Goal: Transaction & Acquisition: Book appointment/travel/reservation

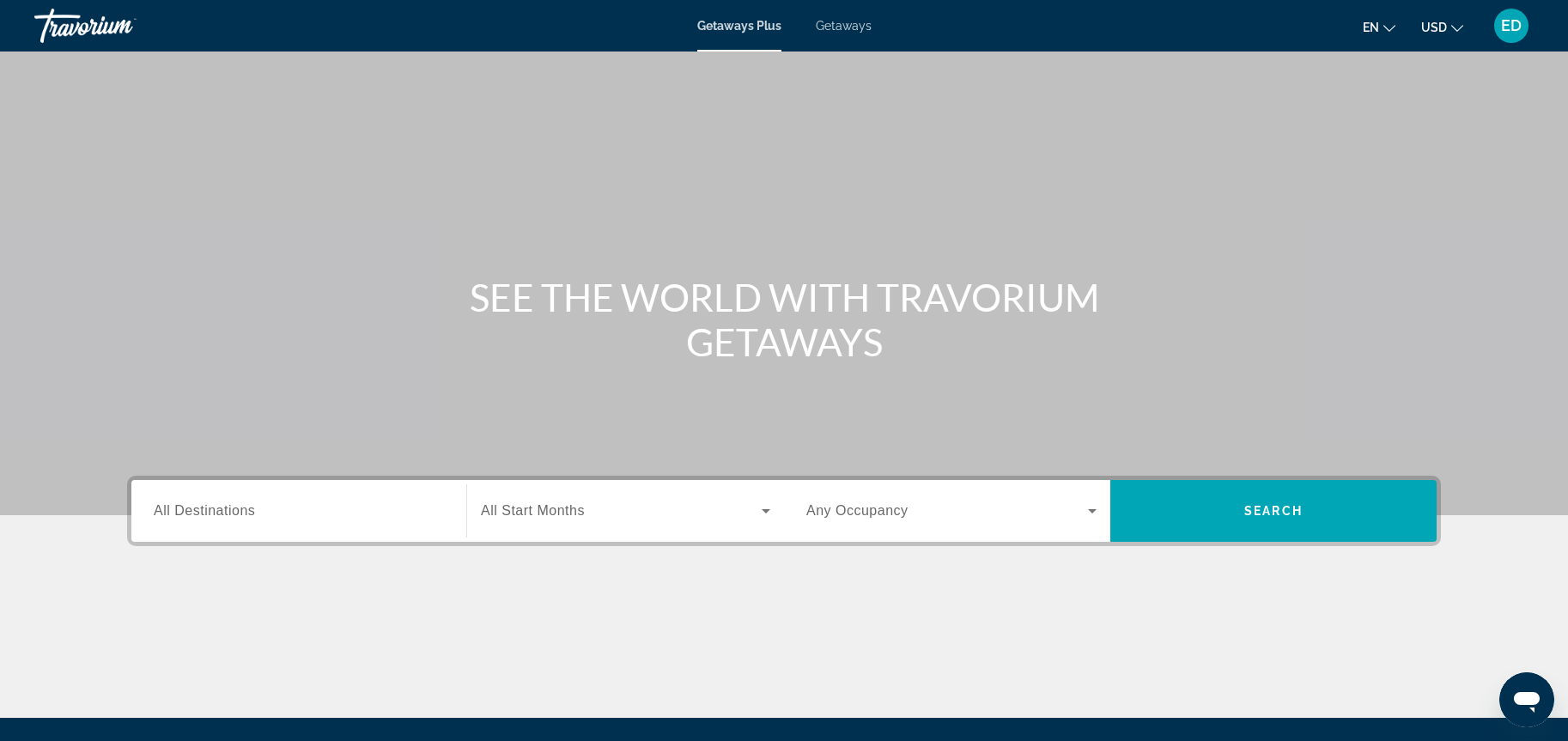
click at [246, 510] on span "All Destinations" at bounding box center [203, 511] width 101 height 15
click at [246, 510] on input "Destination All Destinations" at bounding box center [298, 512] width 290 height 21
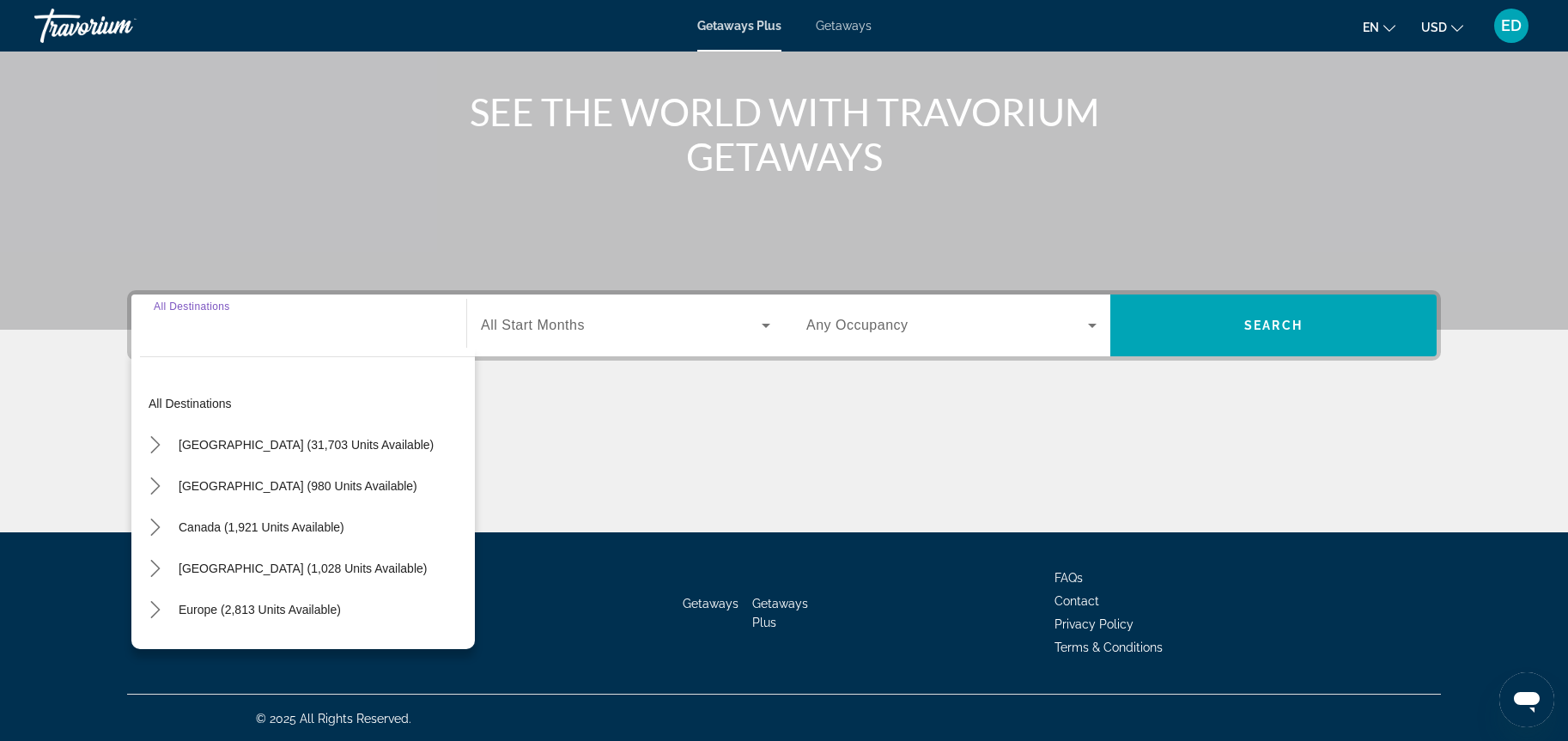
scroll to position [187, 0]
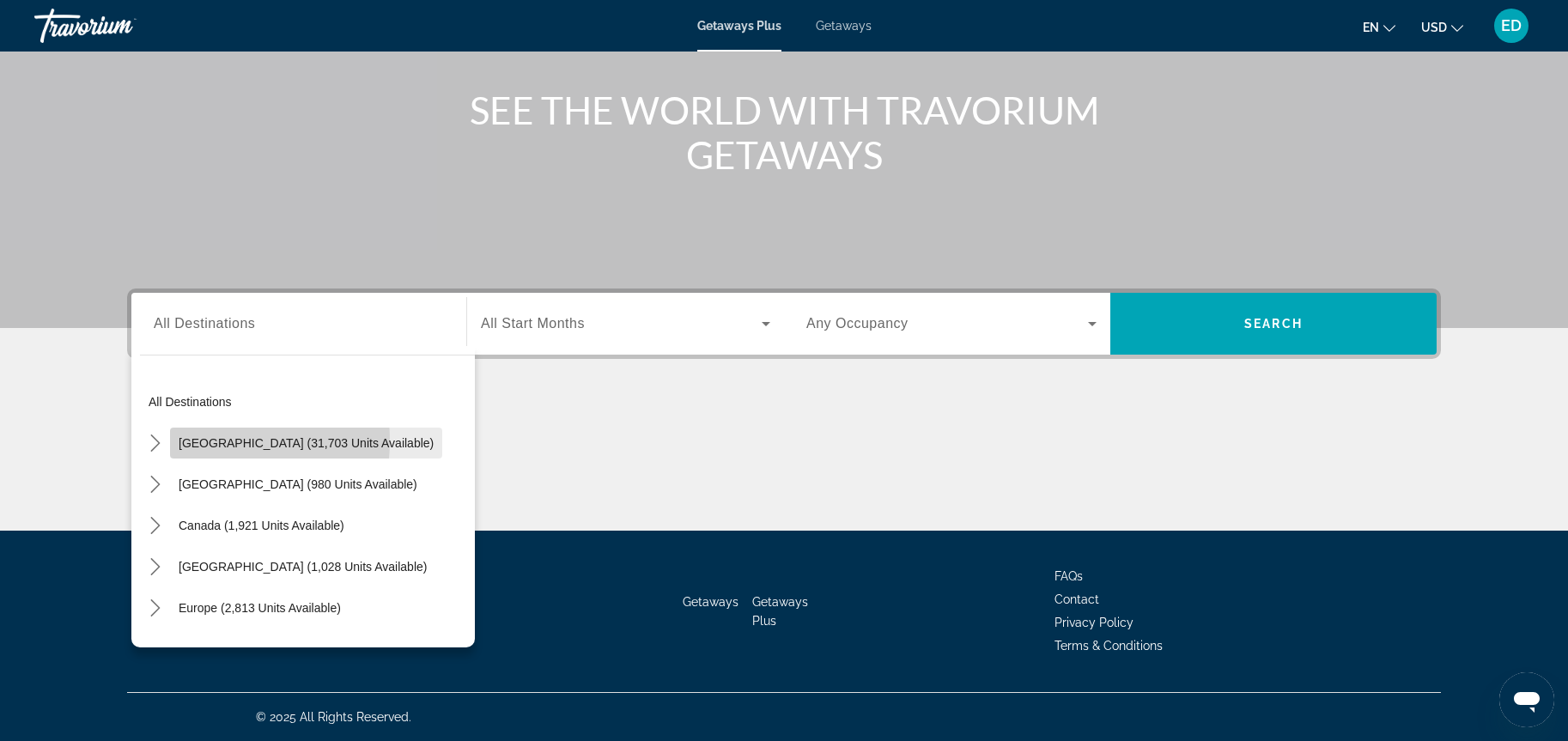
click at [183, 441] on span "[GEOGRAPHIC_DATA] (31,703 units available)" at bounding box center [306, 443] width 255 height 14
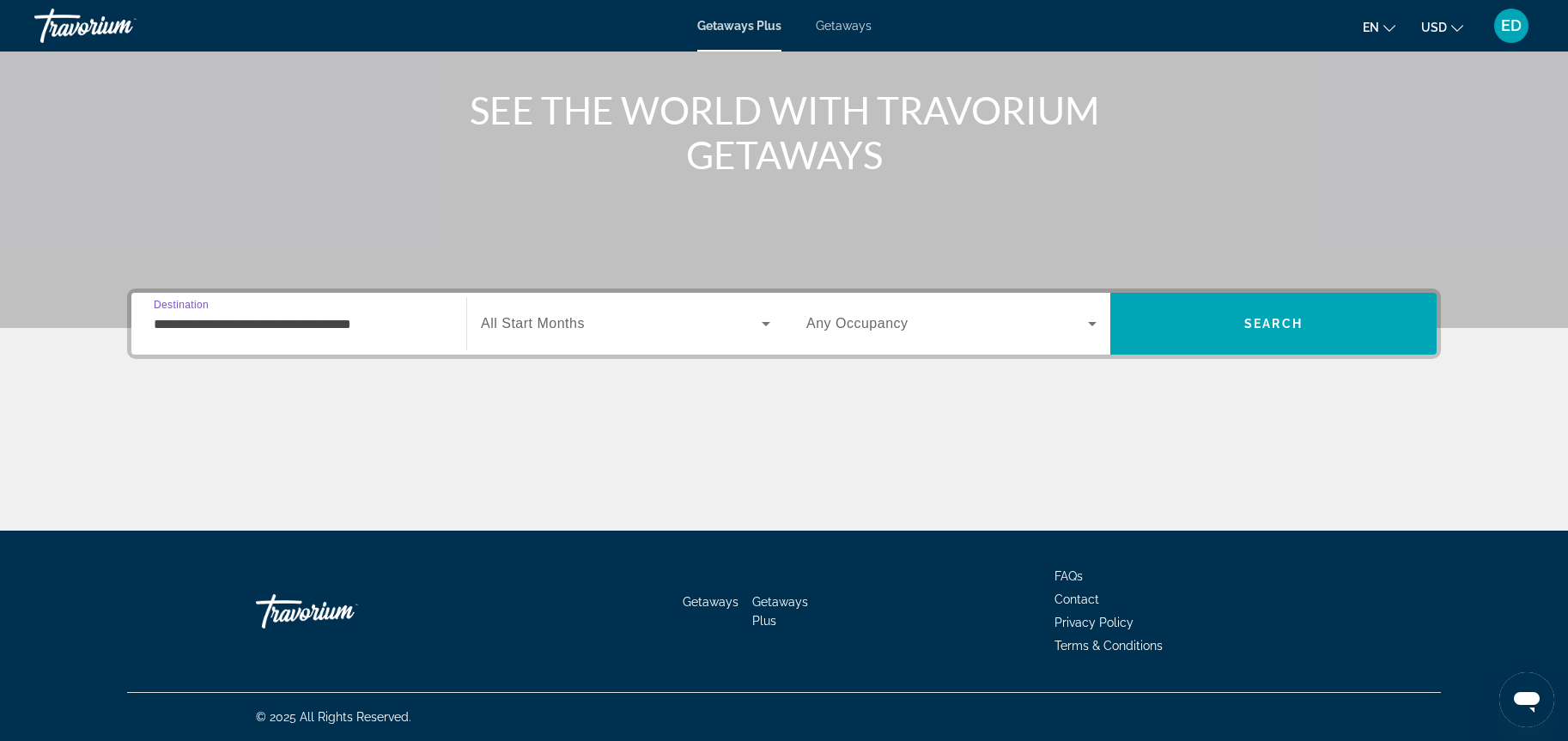
click at [199, 324] on input "**********" at bounding box center [298, 324] width 290 height 21
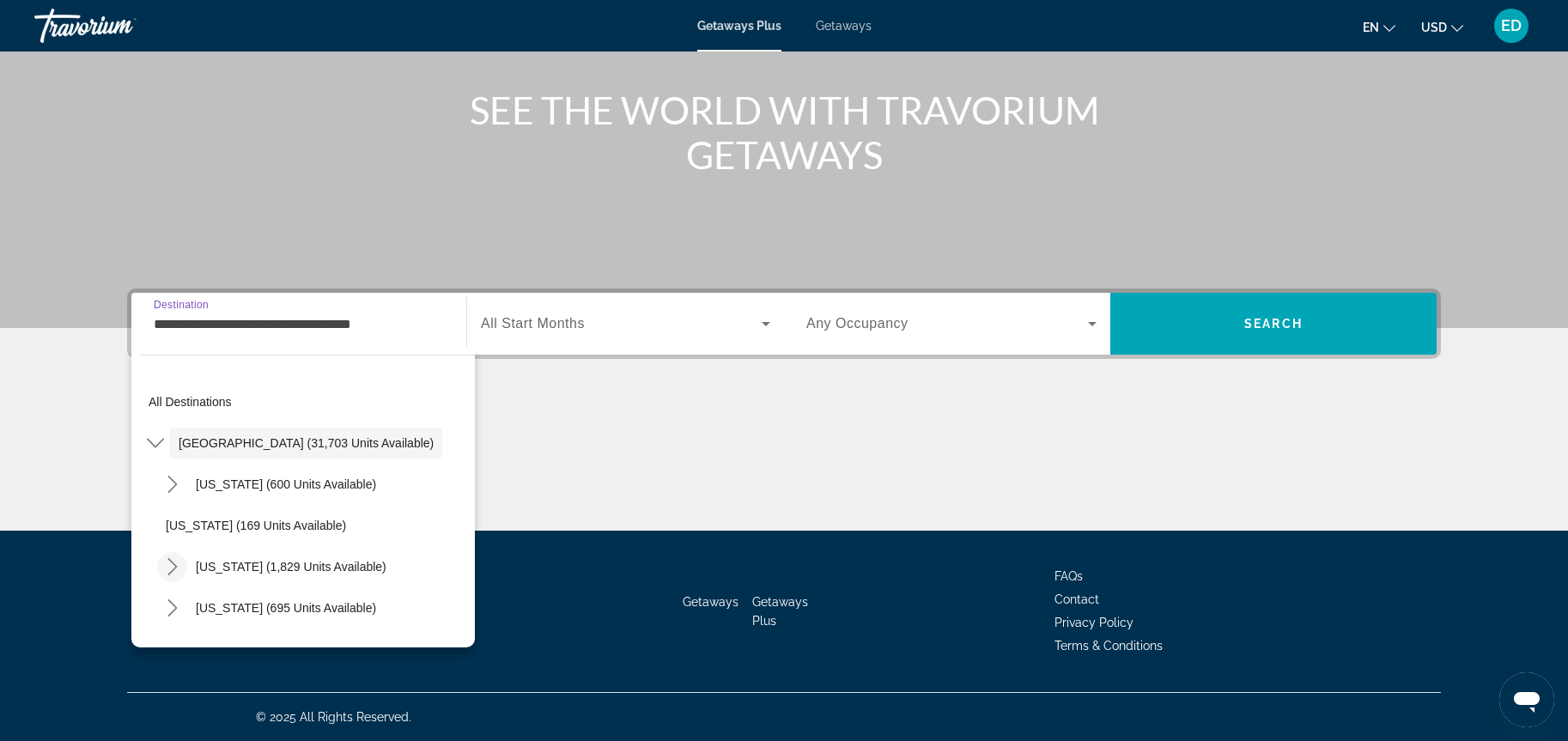
click at [174, 566] on icon "Toggle California (1,829 units available) submenu" at bounding box center [172, 567] width 17 height 17
click at [271, 607] on span "[GEOGRAPHIC_DATA] (1,064 units available)" at bounding box center [306, 608] width 248 height 14
type input "**********"
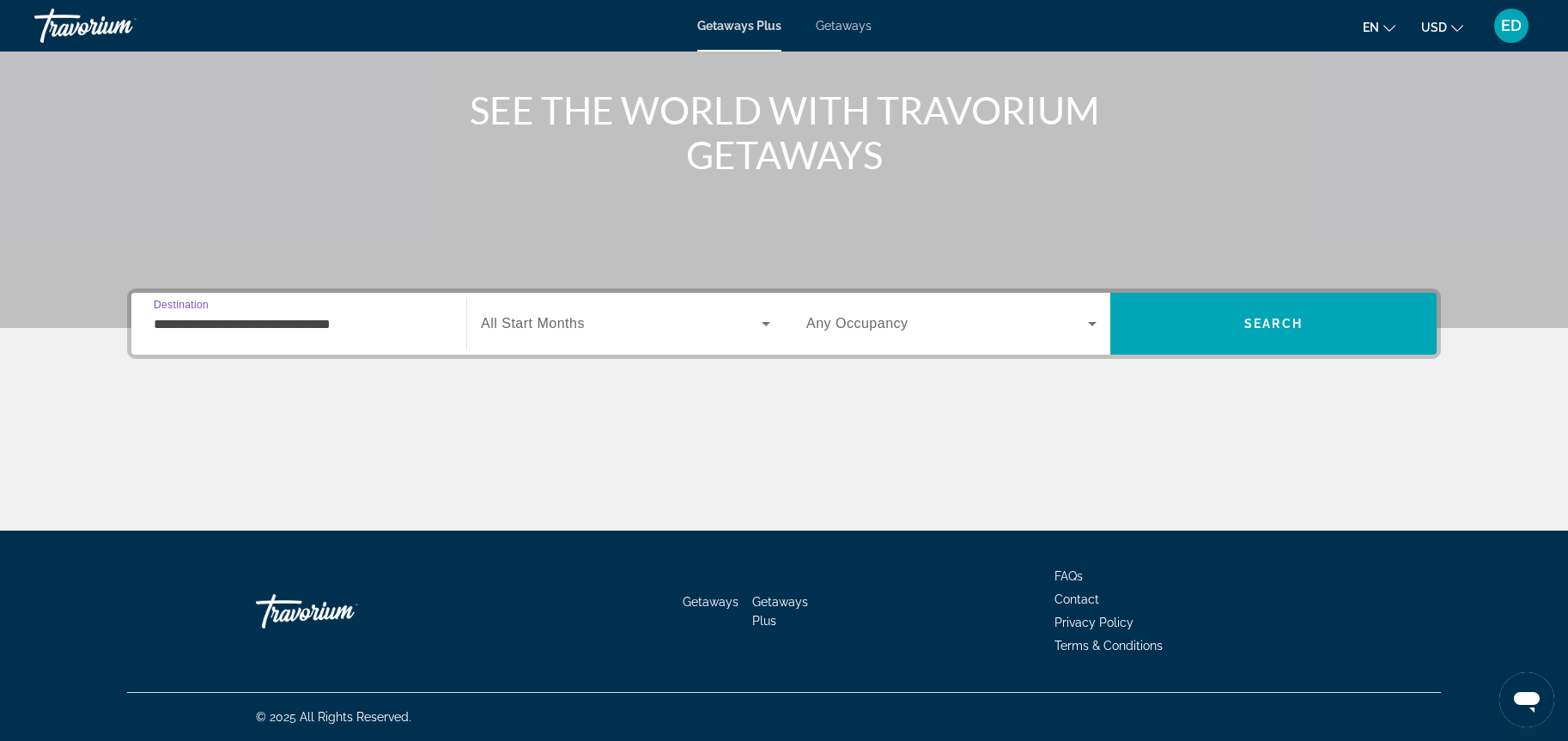
click at [731, 325] on span "Search widget" at bounding box center [621, 324] width 281 height 21
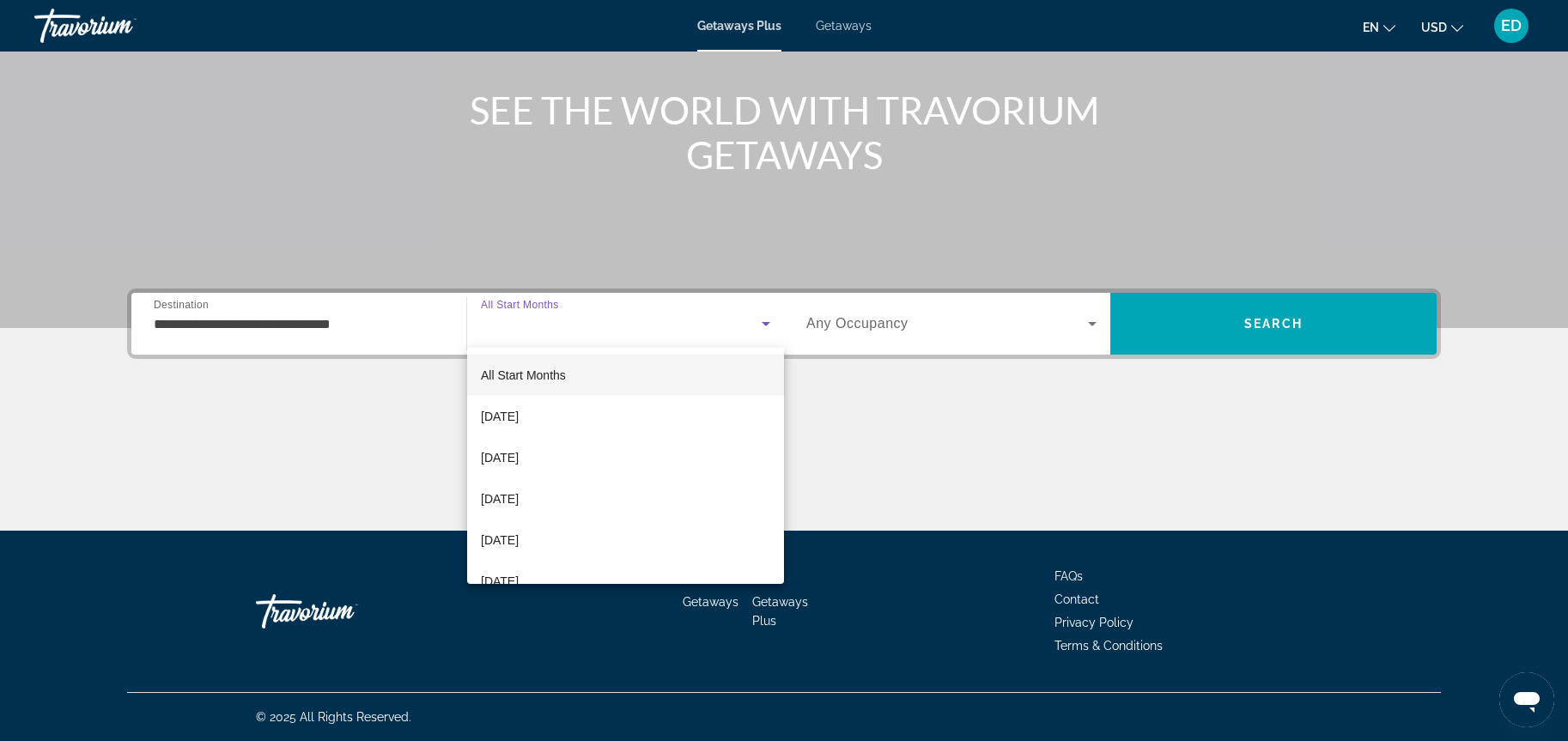
click at [1288, 330] on div at bounding box center [784, 370] width 1568 height 741
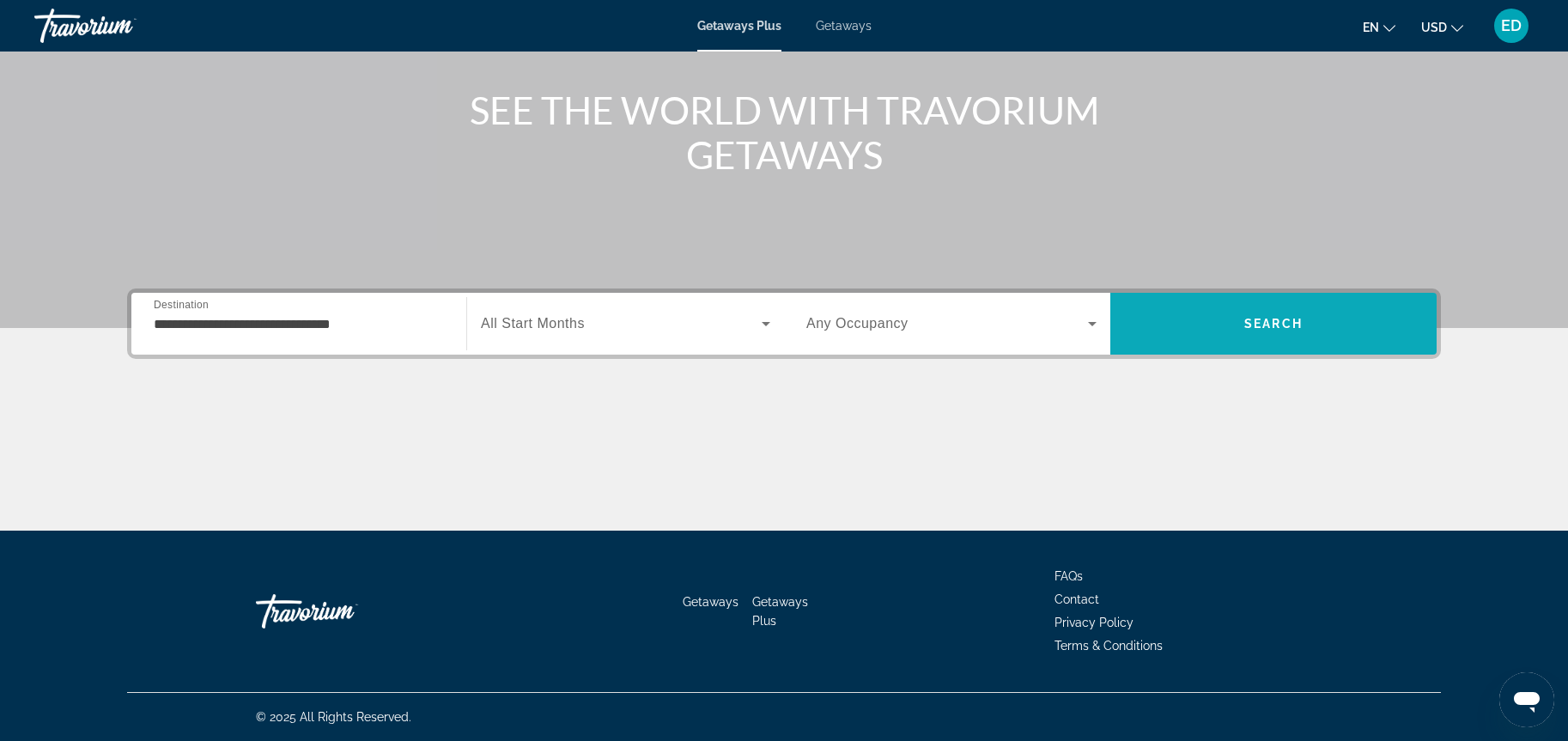
click at [1282, 329] on span "Search" at bounding box center [1273, 323] width 58 height 14
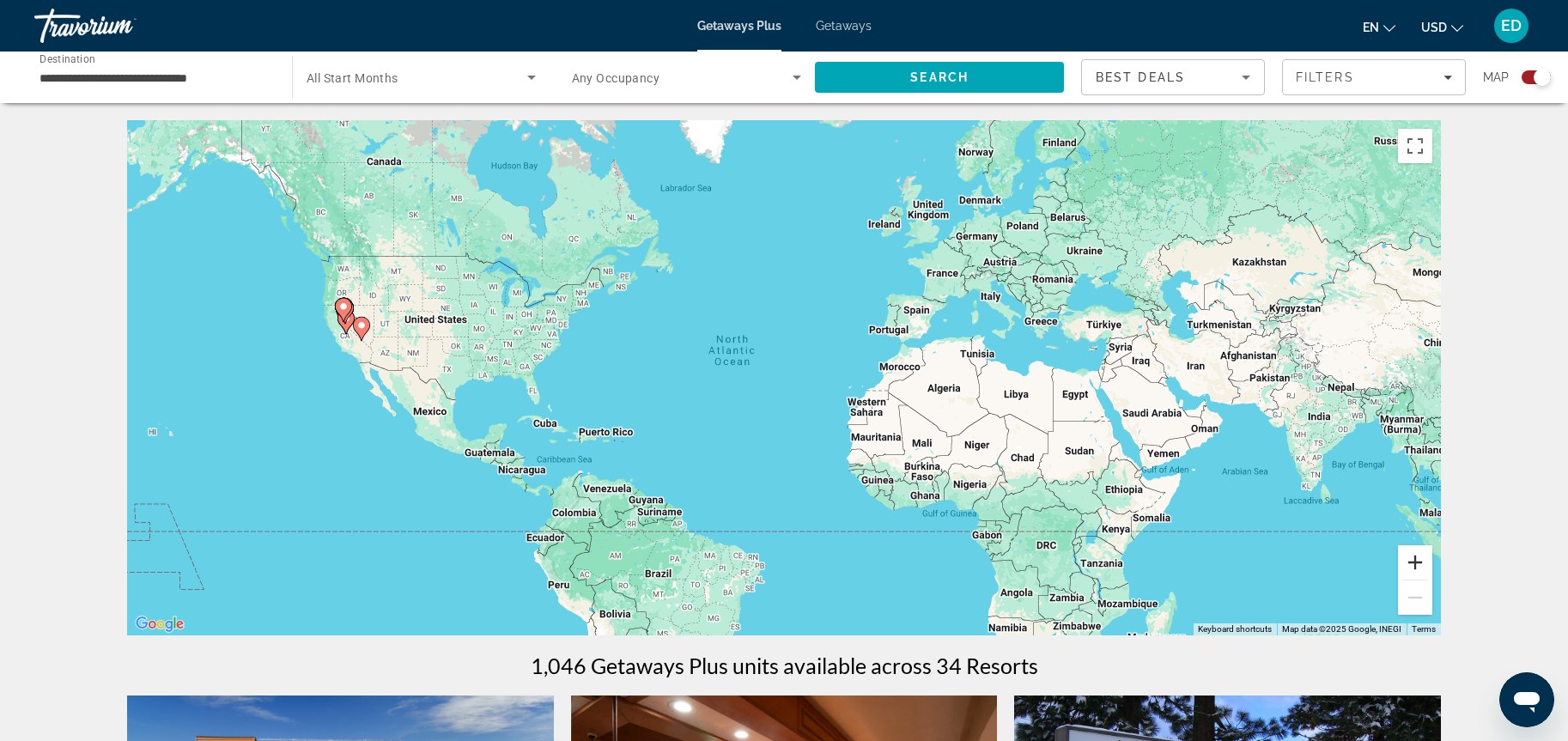
click at [1414, 564] on button "Zoom in" at bounding box center [1415, 563] width 35 height 35
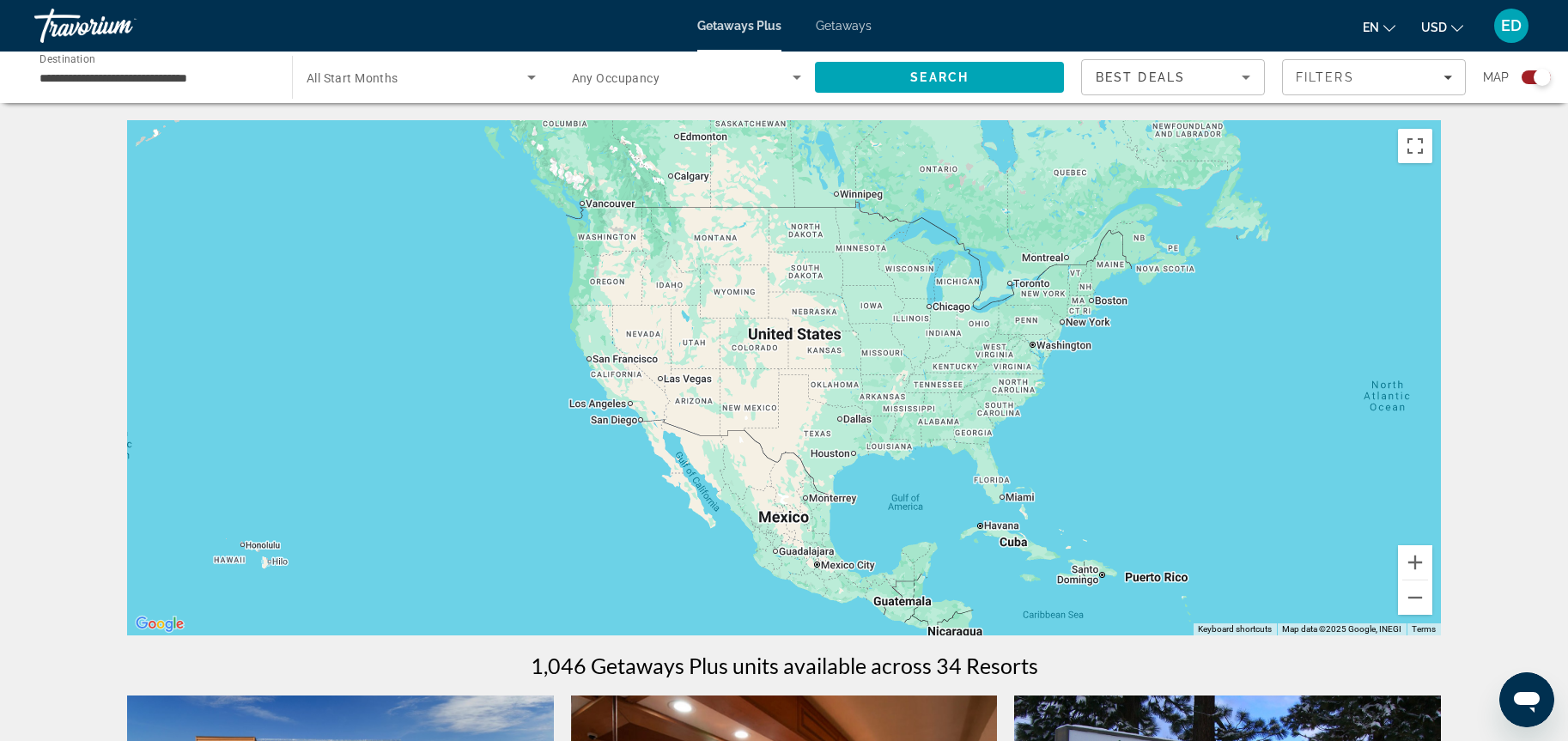
drag, startPoint x: 472, startPoint y: 386, endPoint x: 1186, endPoint y: 460, distance: 717.8
click at [1186, 460] on div "Main content" at bounding box center [784, 378] width 1314 height 516
click at [1417, 561] on button "Zoom in" at bounding box center [1415, 563] width 35 height 35
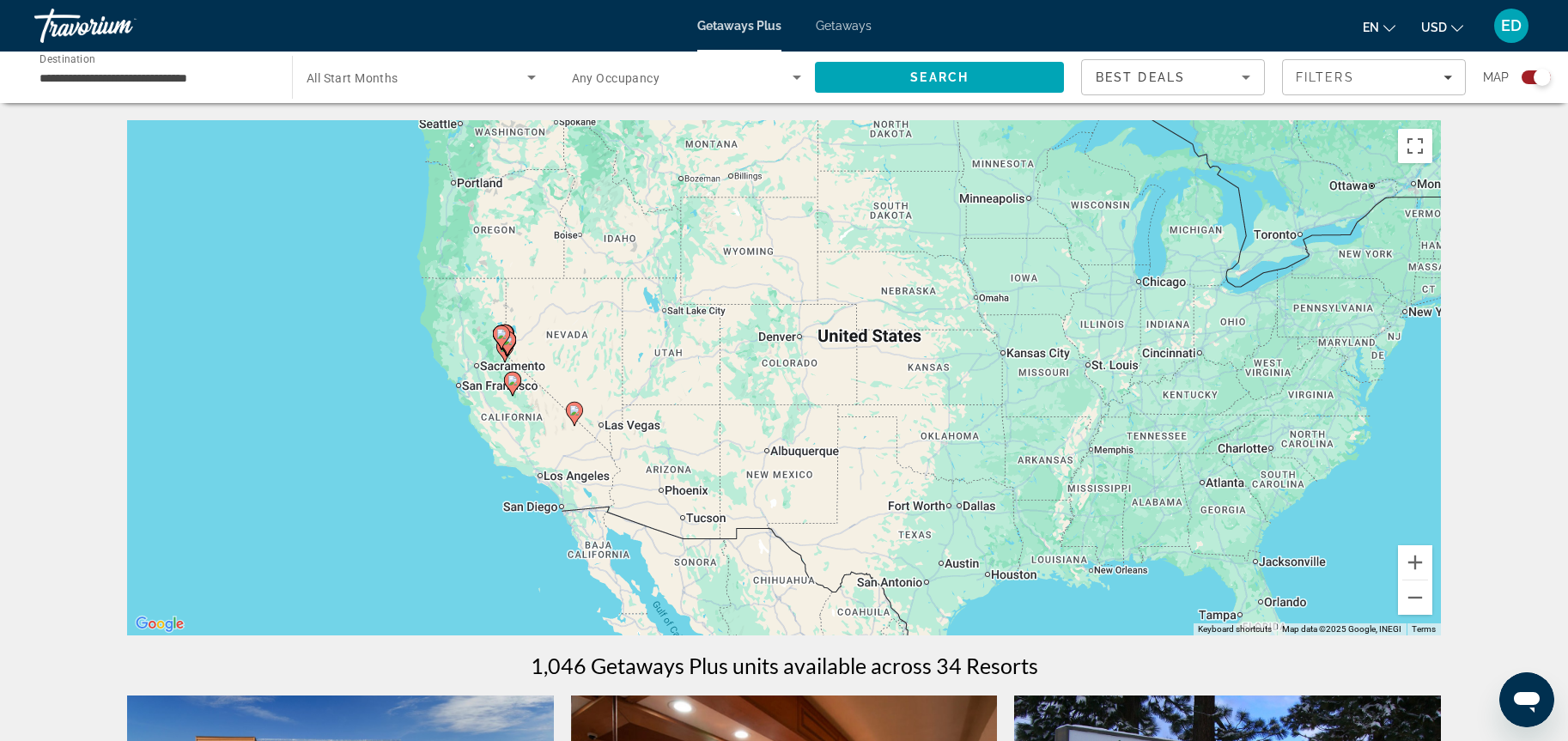
drag, startPoint x: 544, startPoint y: 356, endPoint x: 644, endPoint y: 417, distance: 117.1
click at [643, 417] on div "To activate drag with keyboard, press Alt + Enter. Once in keyboard drag state,…" at bounding box center [784, 378] width 1314 height 516
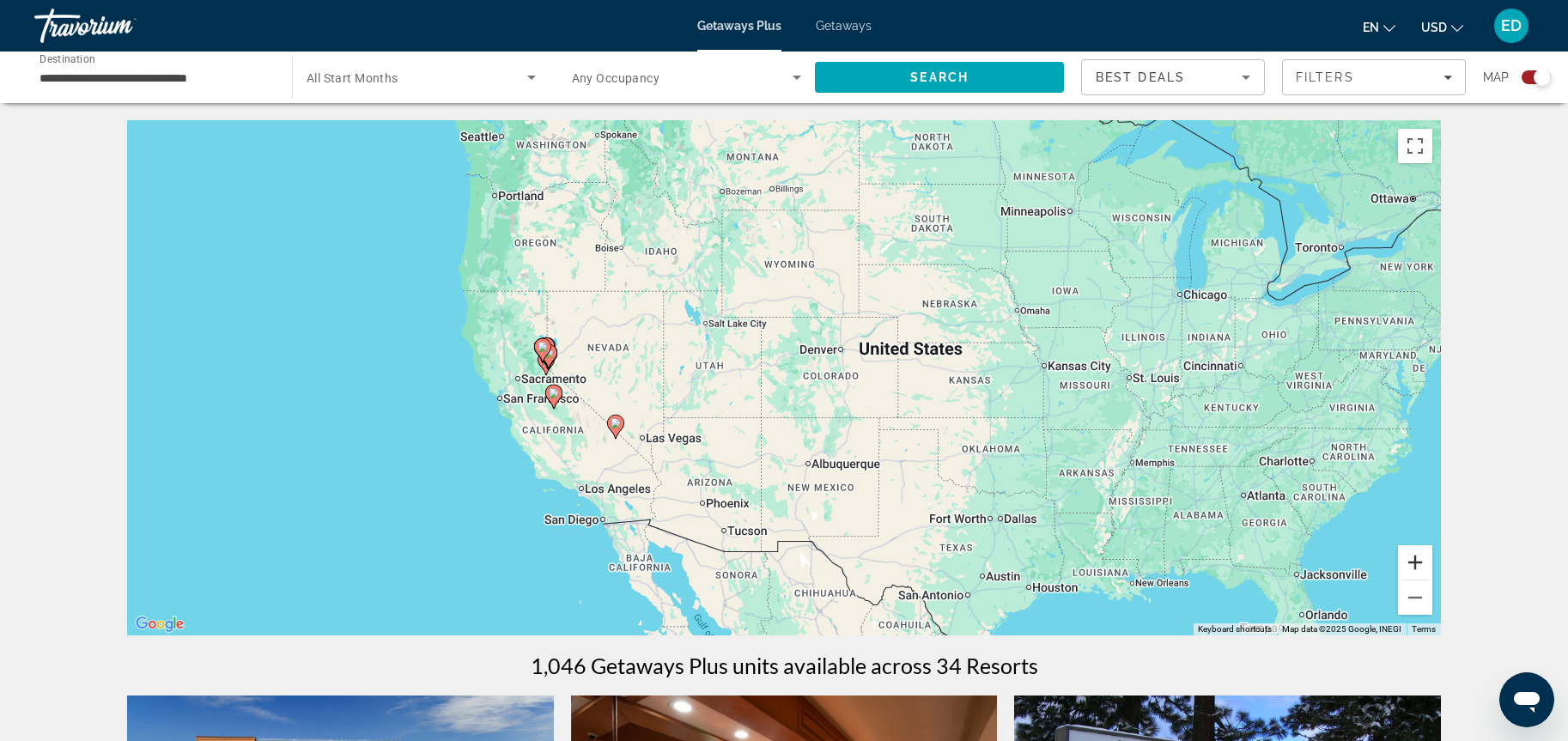
click at [1410, 563] on button "Zoom in" at bounding box center [1415, 563] width 35 height 35
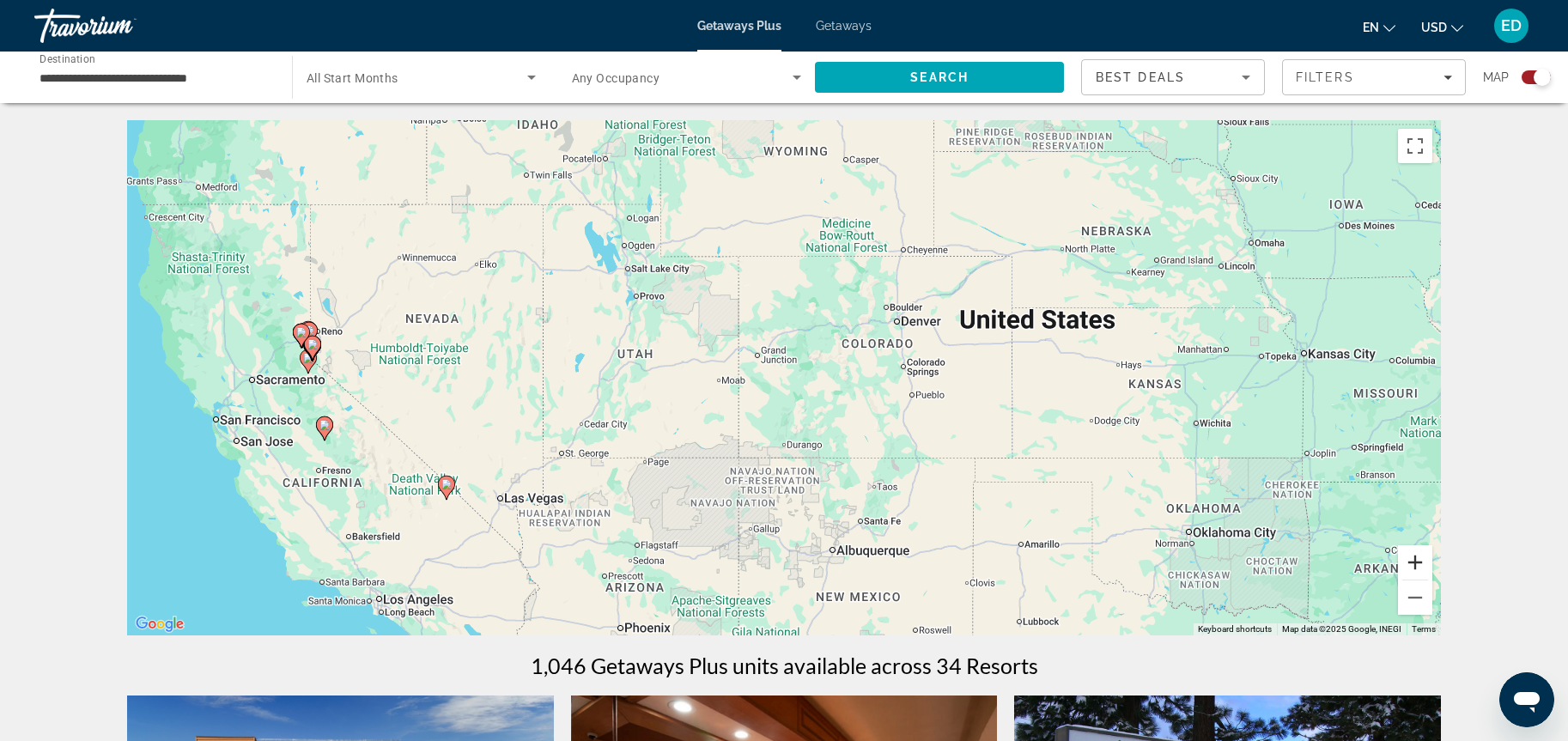
click at [1410, 563] on button "Zoom in" at bounding box center [1415, 563] width 35 height 35
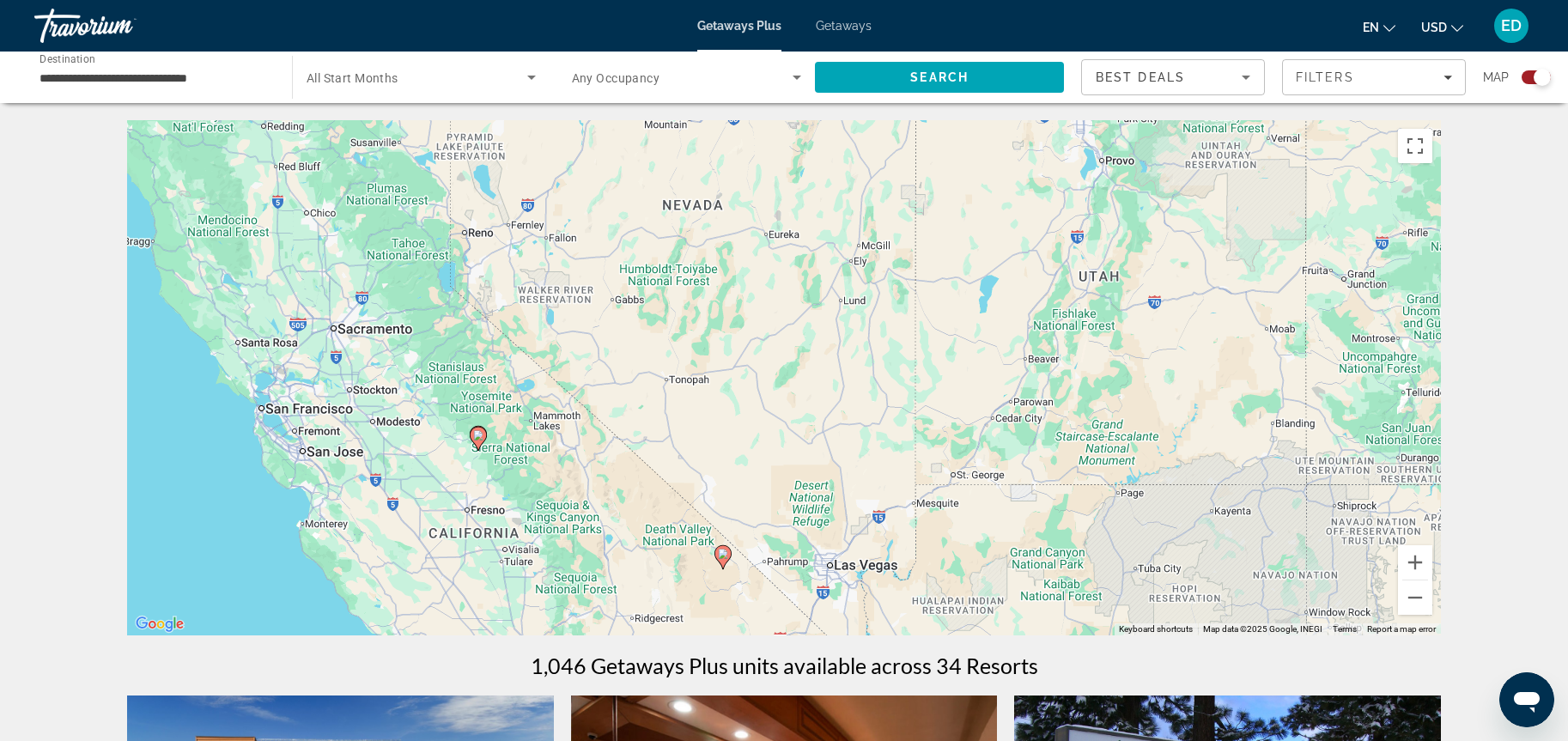
drag, startPoint x: 501, startPoint y: 417, endPoint x: 1117, endPoint y: 364, distance: 618.3
click at [1117, 364] on div "To activate drag with keyboard, press Alt + Enter. Once in keyboard drag state,…" at bounding box center [784, 378] width 1314 height 516
click at [1417, 563] on button "Zoom in" at bounding box center [1415, 563] width 35 height 35
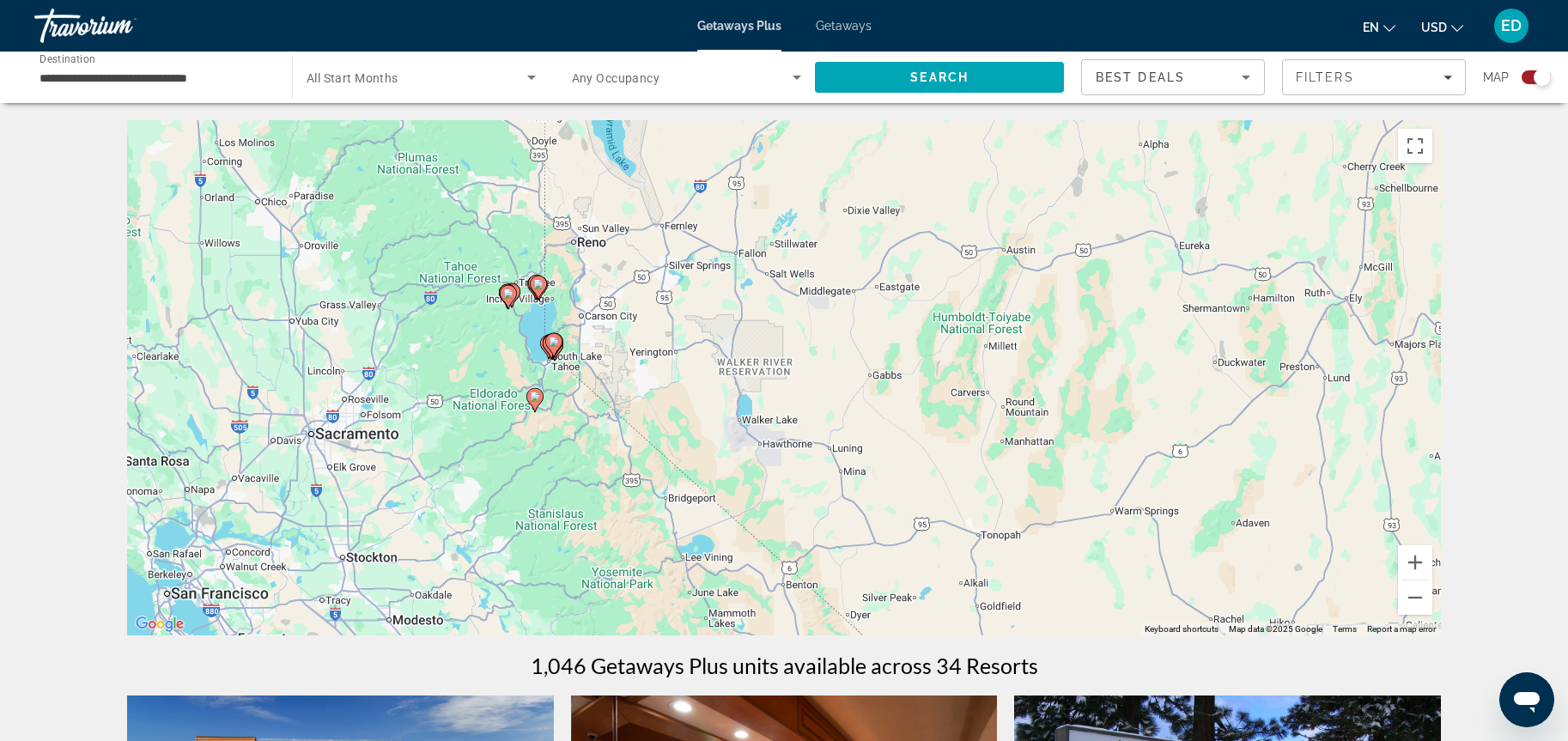
drag, startPoint x: 594, startPoint y: 307, endPoint x: 1023, endPoint y: 462, distance: 456.1
click at [1023, 462] on div "To activate drag with keyboard, press Alt + Enter. Once in keyboard drag state,…" at bounding box center [784, 378] width 1314 height 516
click at [1424, 561] on button "Zoom in" at bounding box center [1415, 563] width 35 height 35
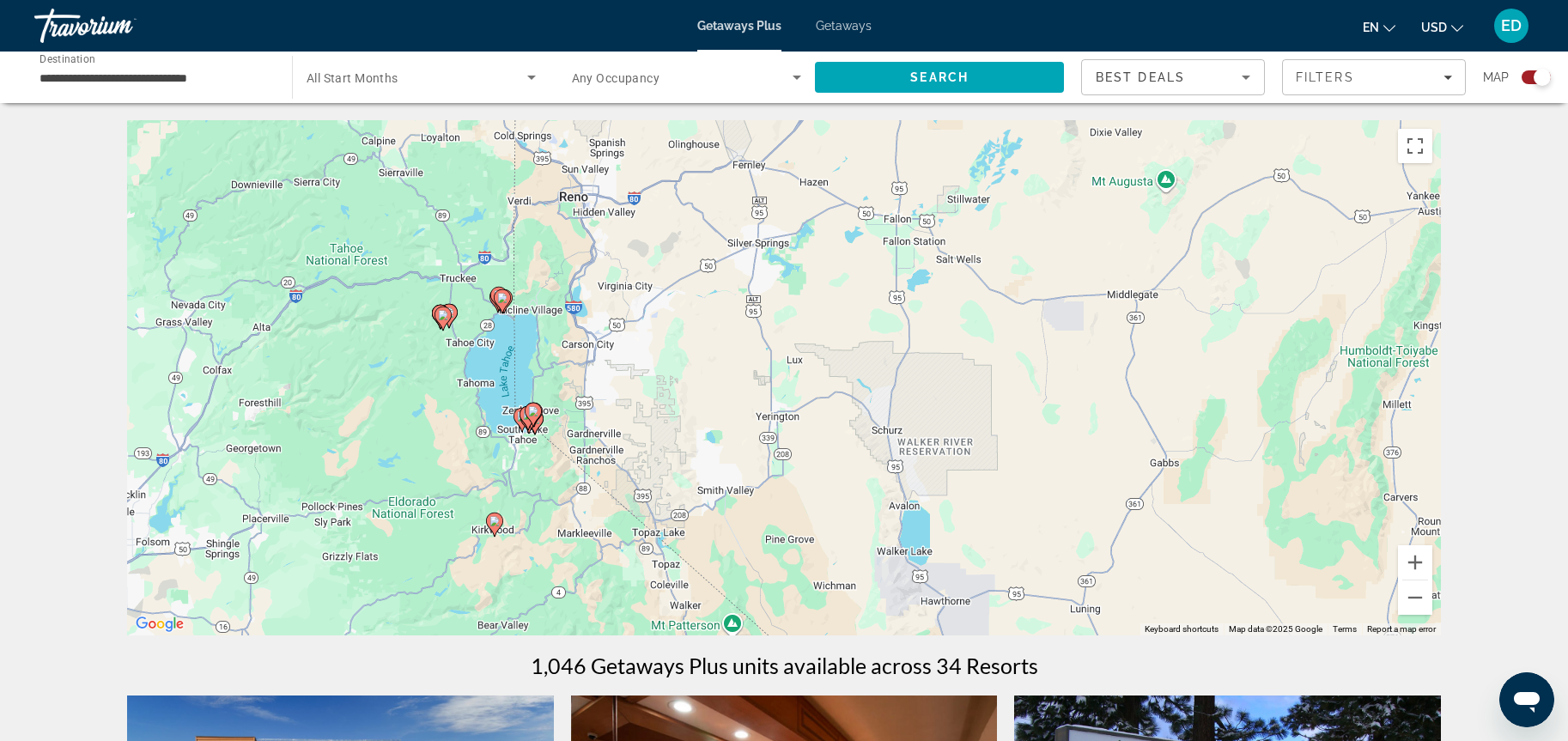
drag, startPoint x: 476, startPoint y: 365, endPoint x: 694, endPoint y: 462, distance: 238.6
click at [694, 462] on div "To activate drag with keyboard, press Alt + Enter. Once in keyboard drag state,…" at bounding box center [784, 378] width 1314 height 516
click at [1415, 571] on button "Zoom in" at bounding box center [1415, 563] width 35 height 35
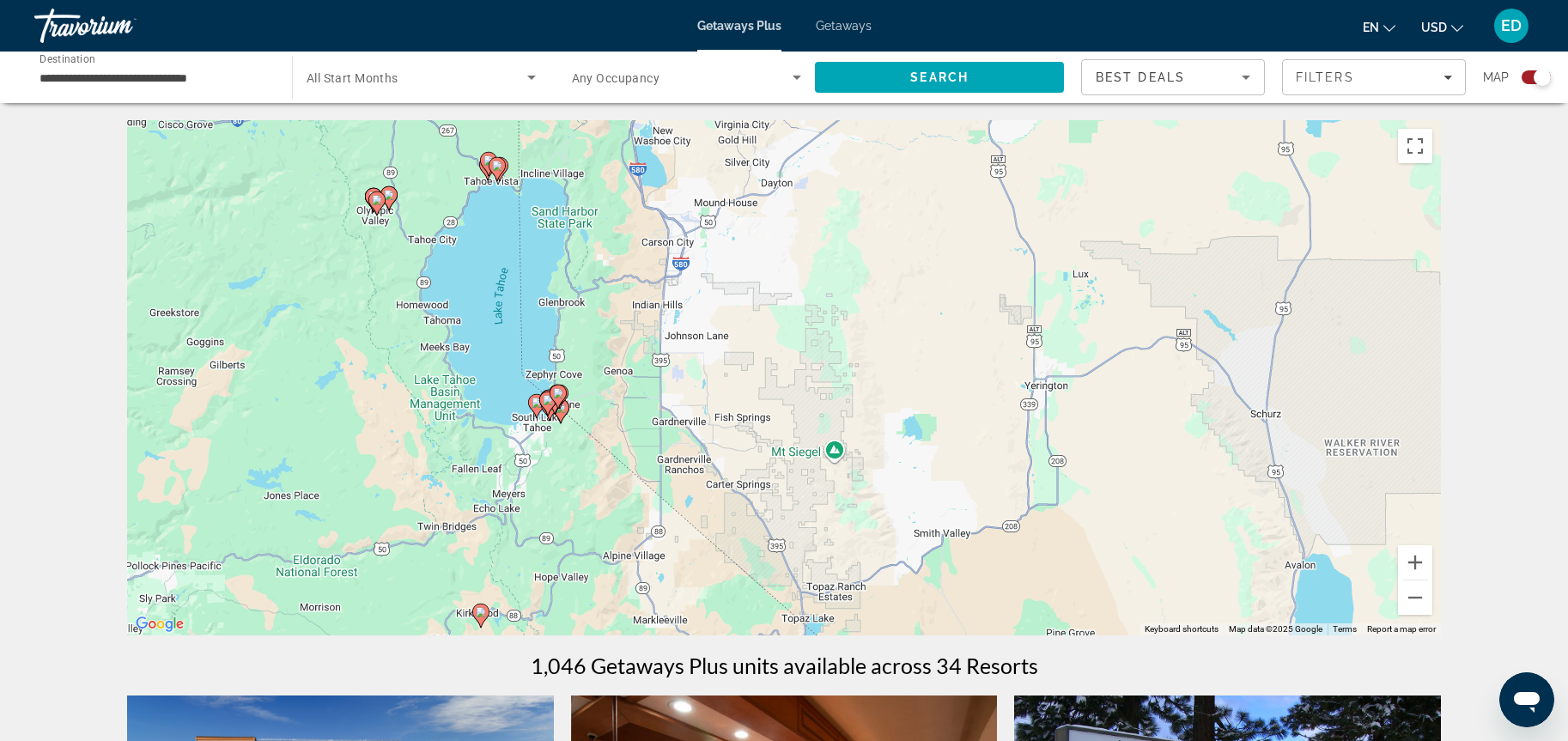
drag, startPoint x: 475, startPoint y: 421, endPoint x: 753, endPoint y: 352, distance: 286.4
click at [753, 352] on div "To activate drag with keyboard, press Alt + Enter. Once in keyboard drag state,…" at bounding box center [784, 378] width 1314 height 516
click at [1407, 601] on button "Zoom out" at bounding box center [1415, 598] width 35 height 35
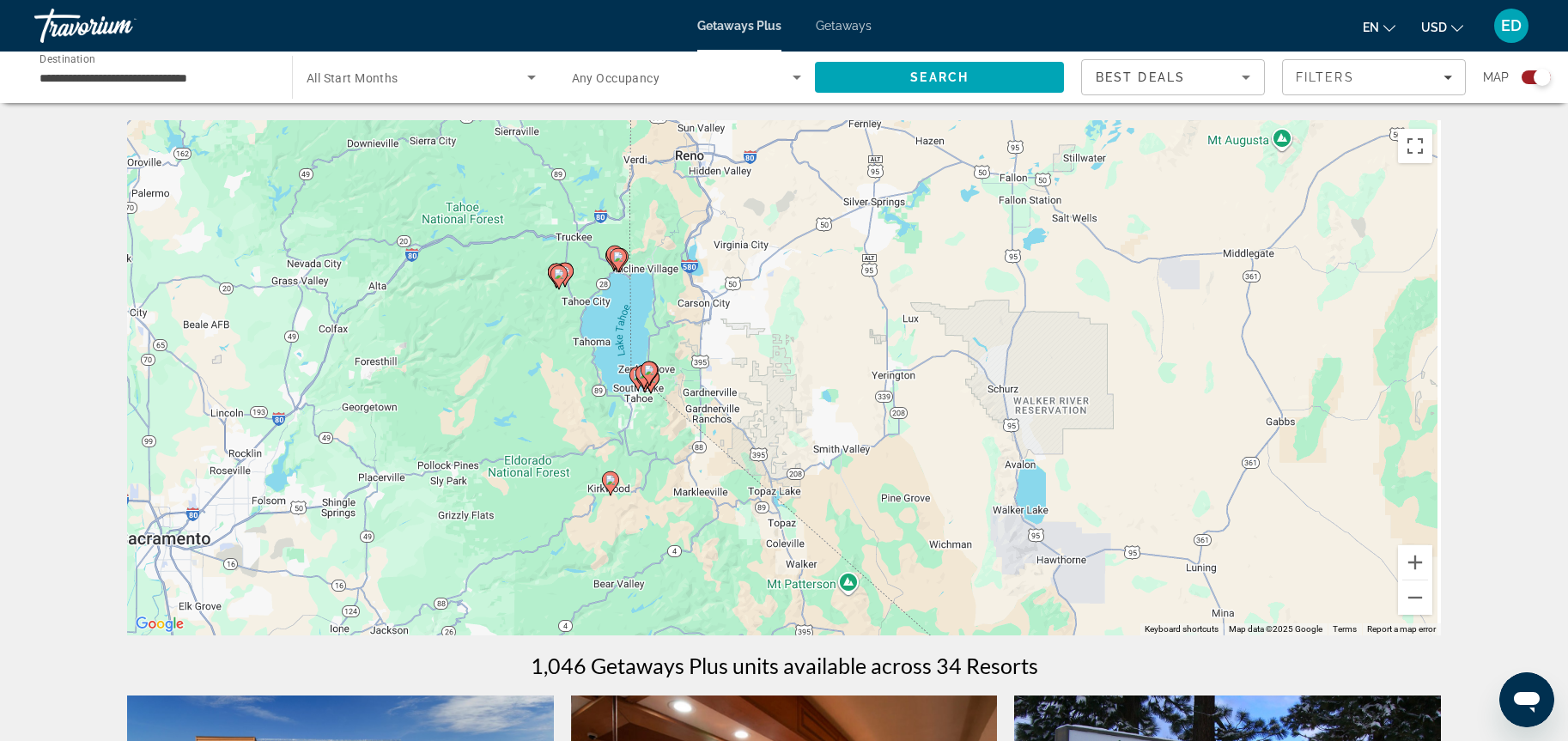
drag, startPoint x: 820, startPoint y: 401, endPoint x: 721, endPoint y: 370, distance: 103.7
click at [721, 370] on div "To activate drag with keyboard, press Alt + Enter. Once in keyboard drag state,…" at bounding box center [784, 378] width 1314 height 516
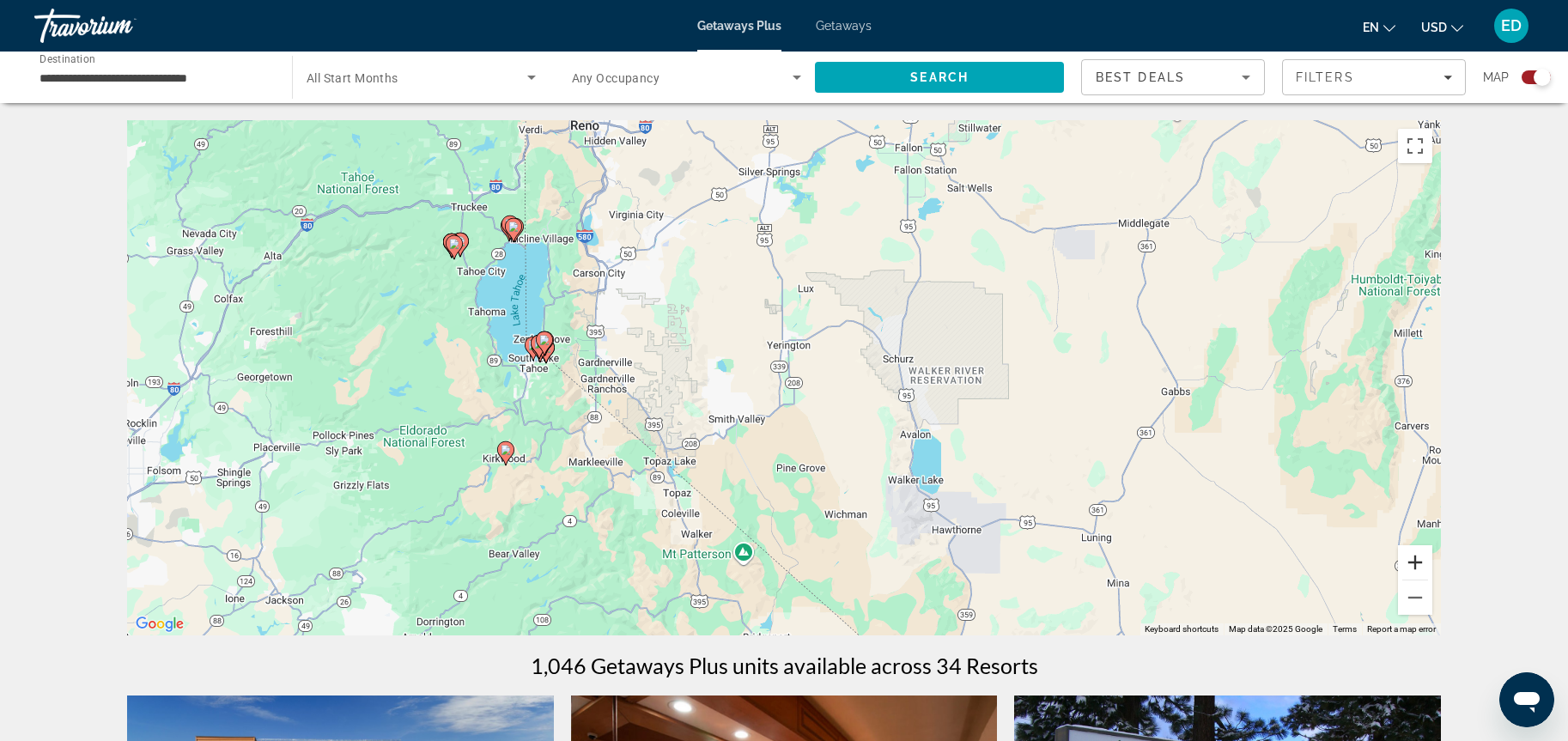
click at [1412, 560] on button "Zoom in" at bounding box center [1415, 563] width 35 height 35
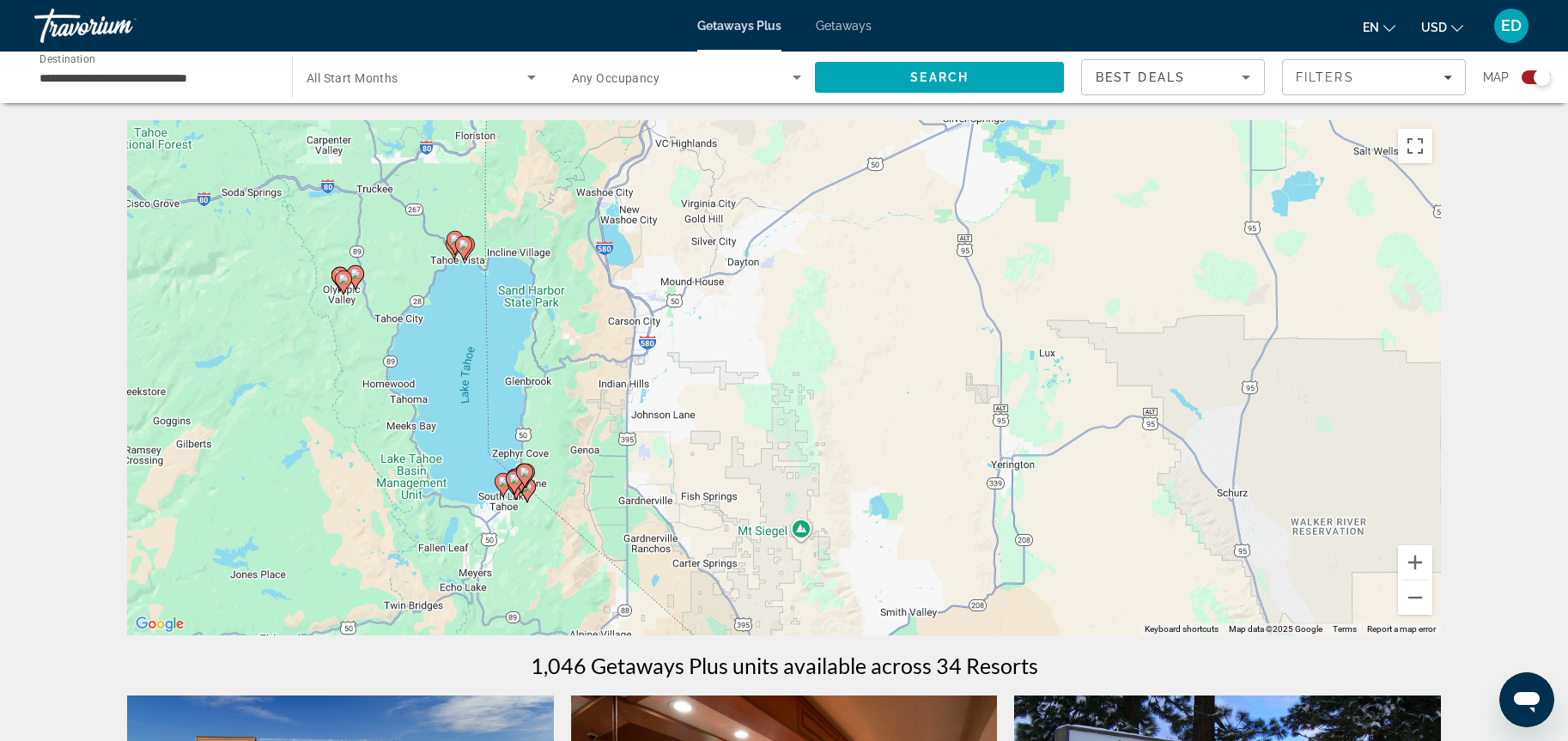
drag, startPoint x: 508, startPoint y: 277, endPoint x: 731, endPoint y: 433, distance: 272.1
click at [731, 433] on div "To activate drag with keyboard, press Alt + Enter. Once in keyboard drag state,…" at bounding box center [784, 378] width 1314 height 516
click at [1412, 564] on button "Zoom in" at bounding box center [1415, 563] width 35 height 35
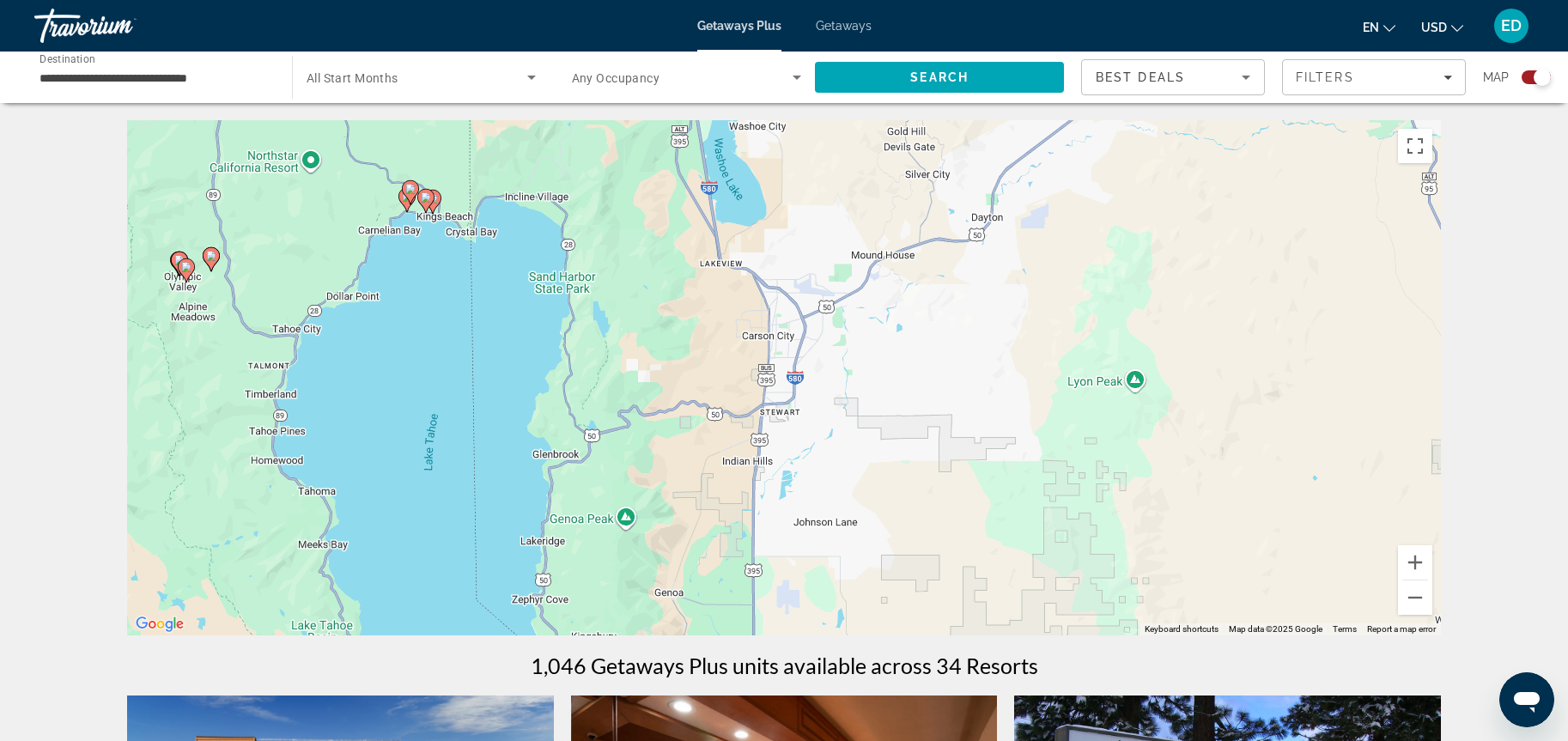
drag, startPoint x: 537, startPoint y: 500, endPoint x: 827, endPoint y: 570, distance: 298.3
click at [827, 570] on div "To activate drag with keyboard, press Alt + Enter. Once in keyboard drag state,…" at bounding box center [784, 378] width 1314 height 516
click at [405, 204] on gmp-advanced-marker "Main content" at bounding box center [410, 193] width 17 height 26
type input "**********"
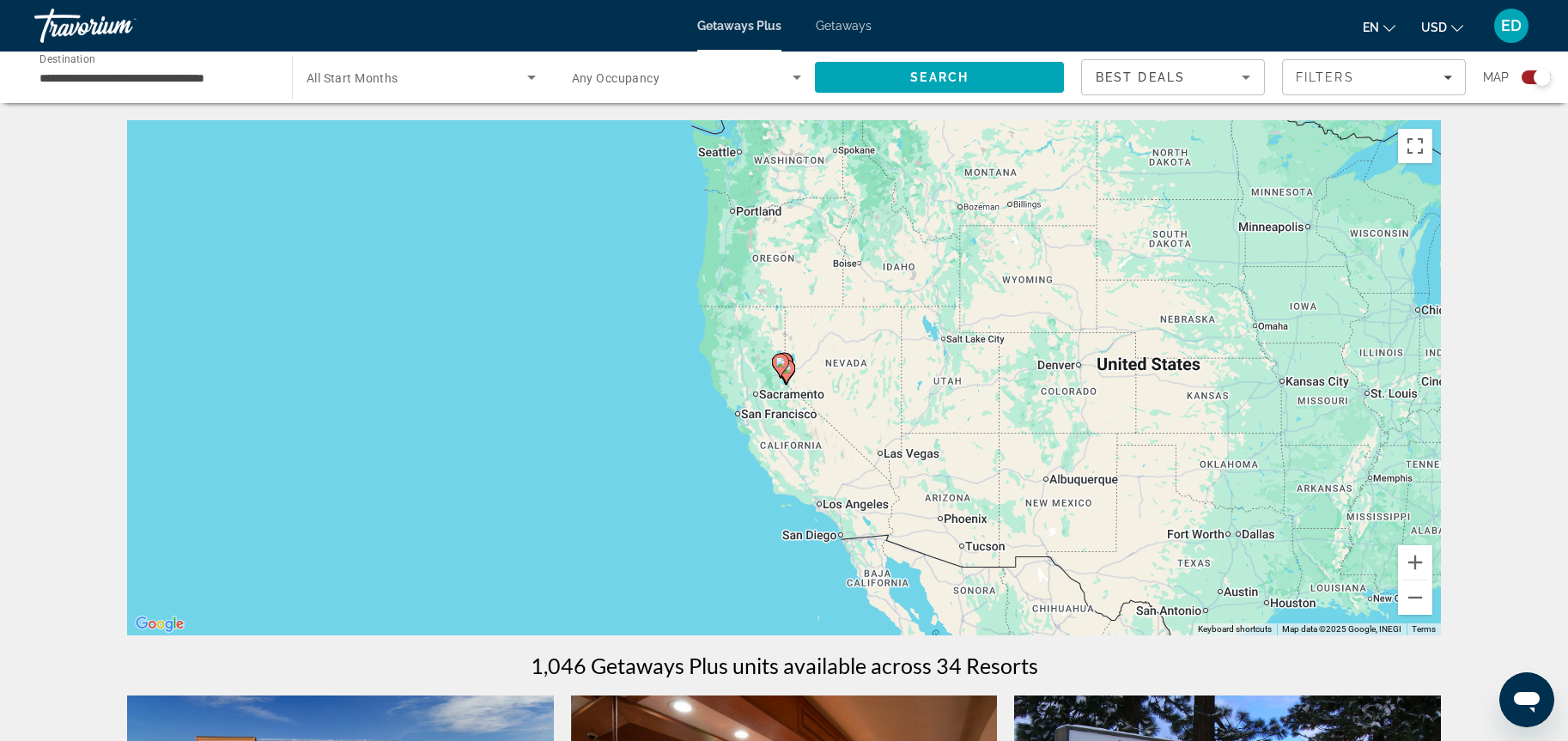
click at [800, 496] on div "To navigate, press the arrow keys. To activate drag with keyboard, press Alt + …" at bounding box center [784, 378] width 1314 height 516
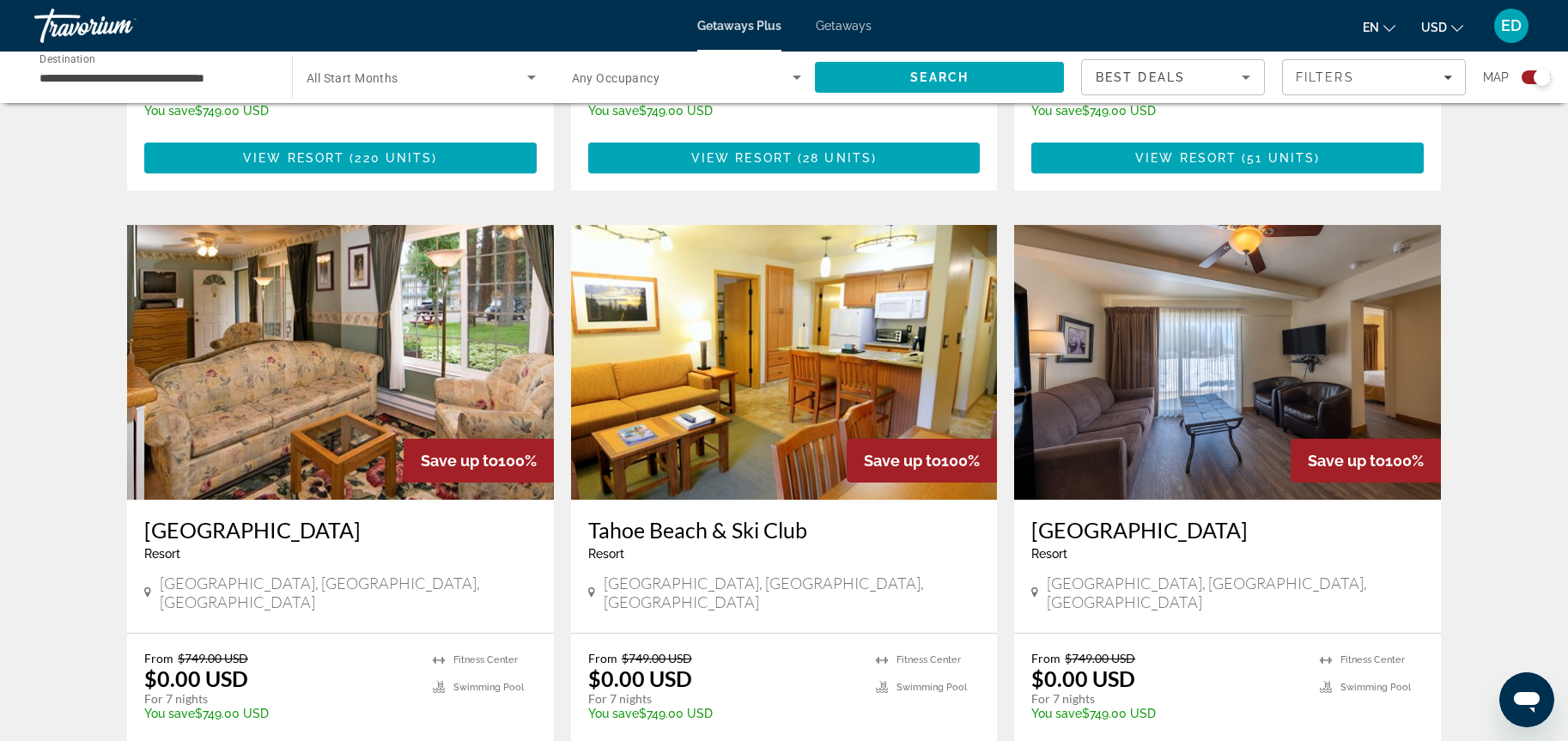
scroll to position [1128, 0]
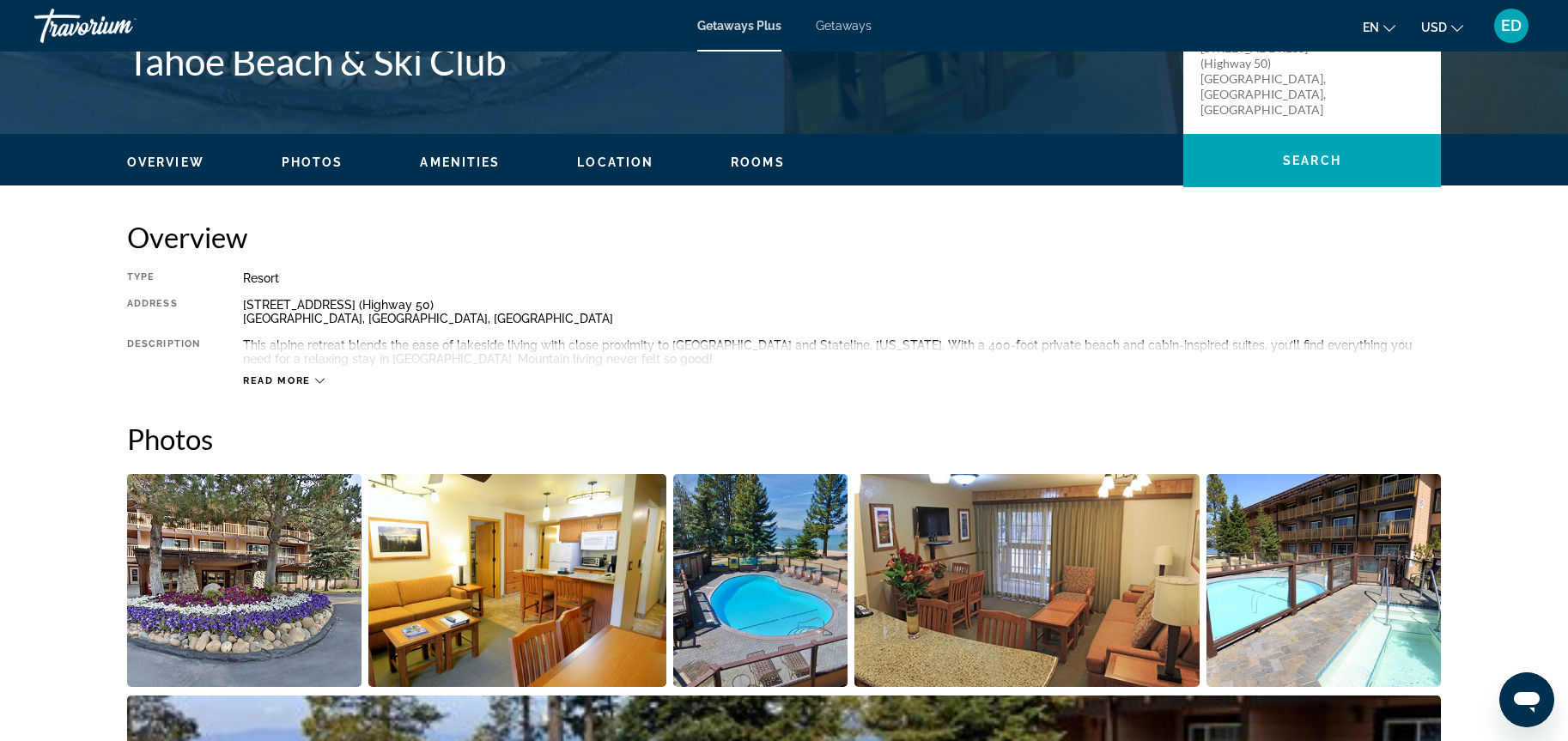
scroll to position [436, 0]
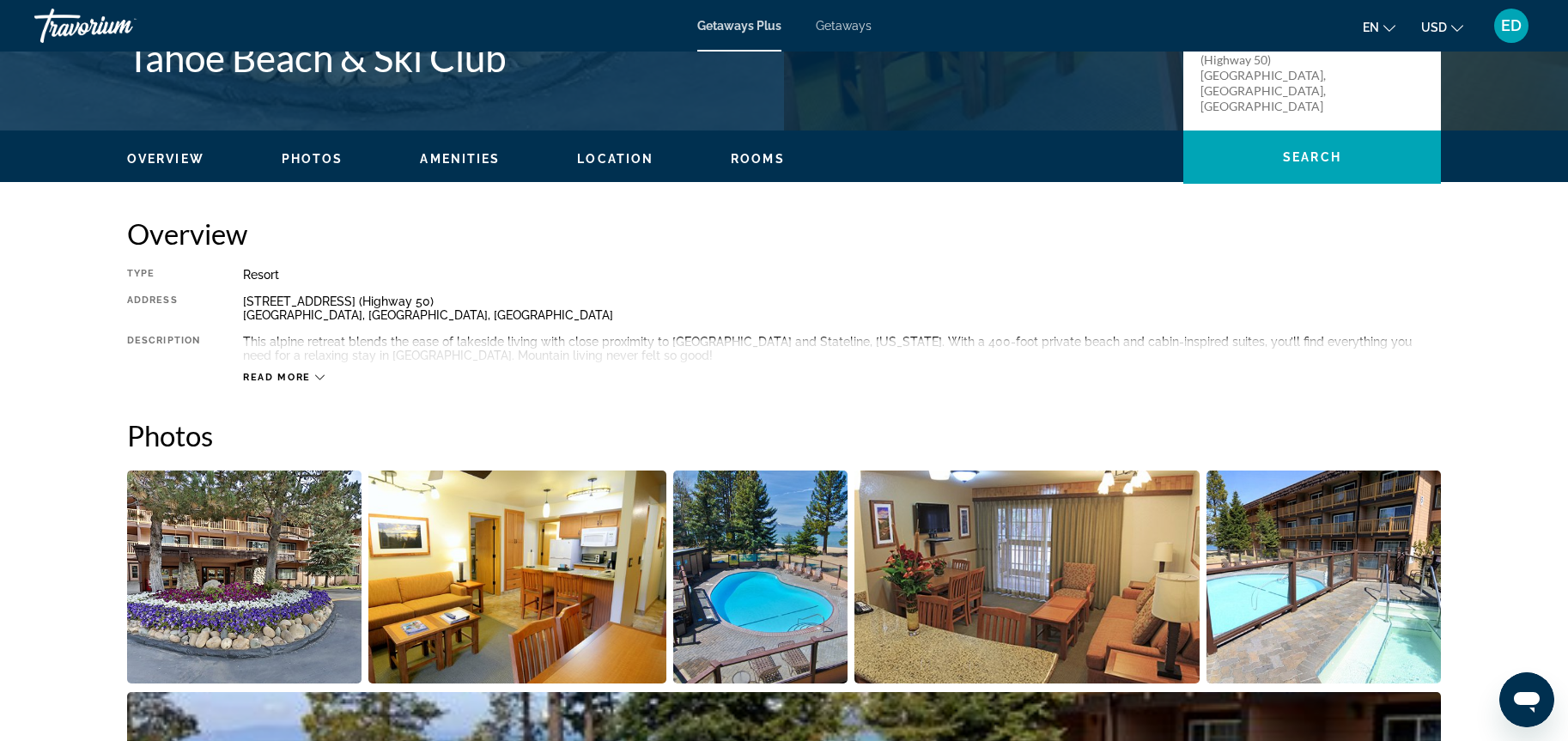
click at [315, 373] on icon "Main content" at bounding box center [319, 377] width 9 height 9
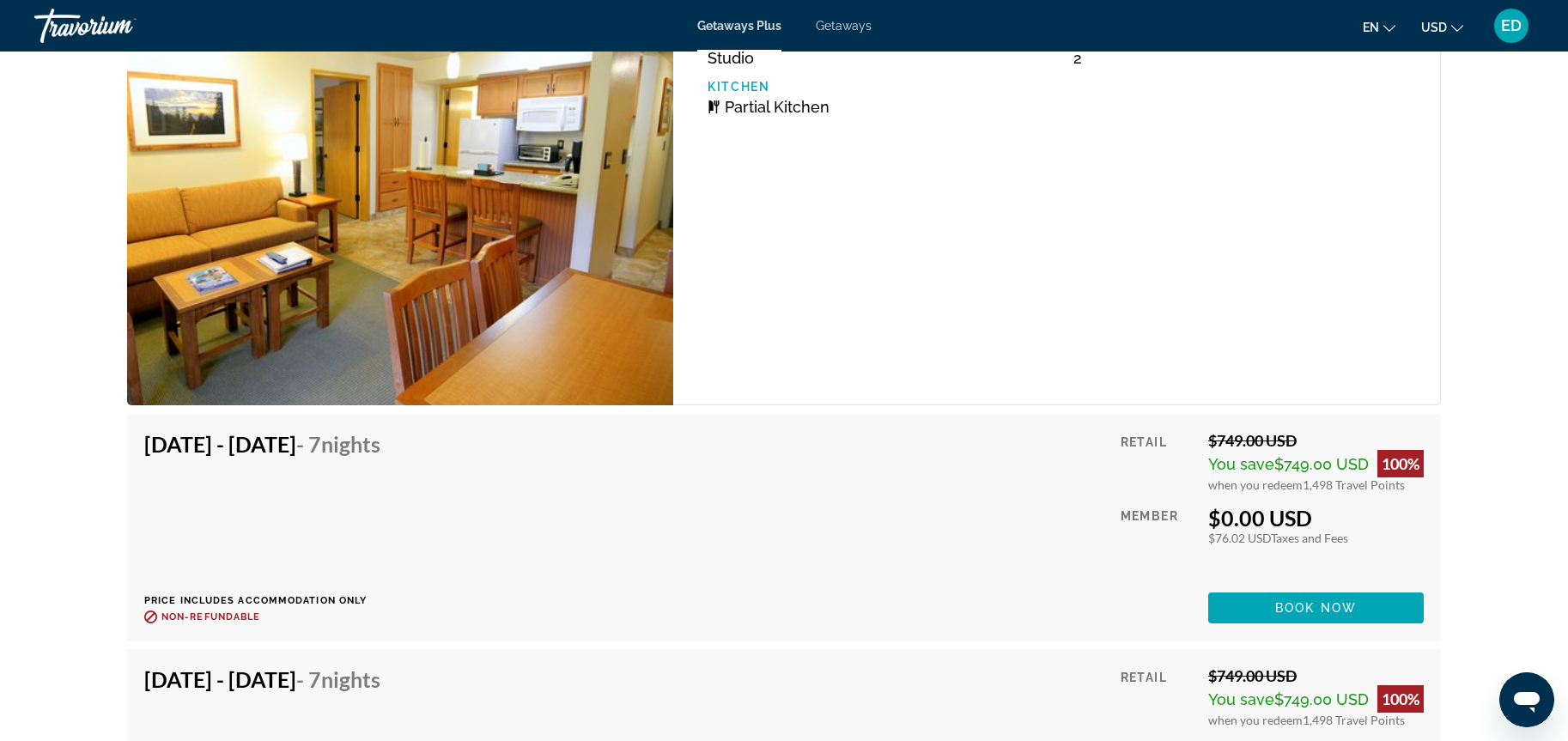
scroll to position [3340, 0]
click at [1324, 605] on span "Book now" at bounding box center [1315, 607] width 81 height 14
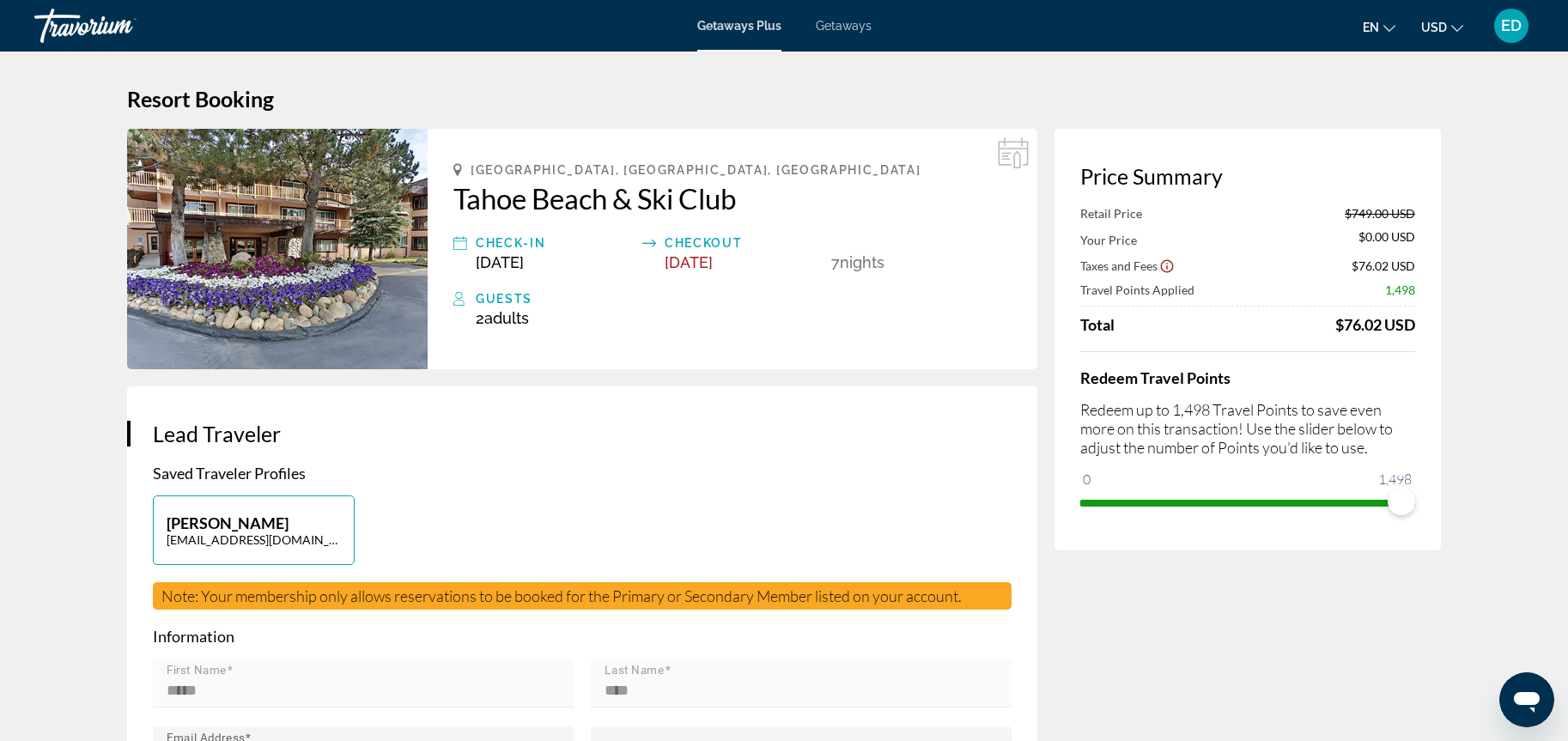
click at [1168, 268] on icon "Show Taxes and Fees disclaimer" at bounding box center [1167, 266] width 16 height 16
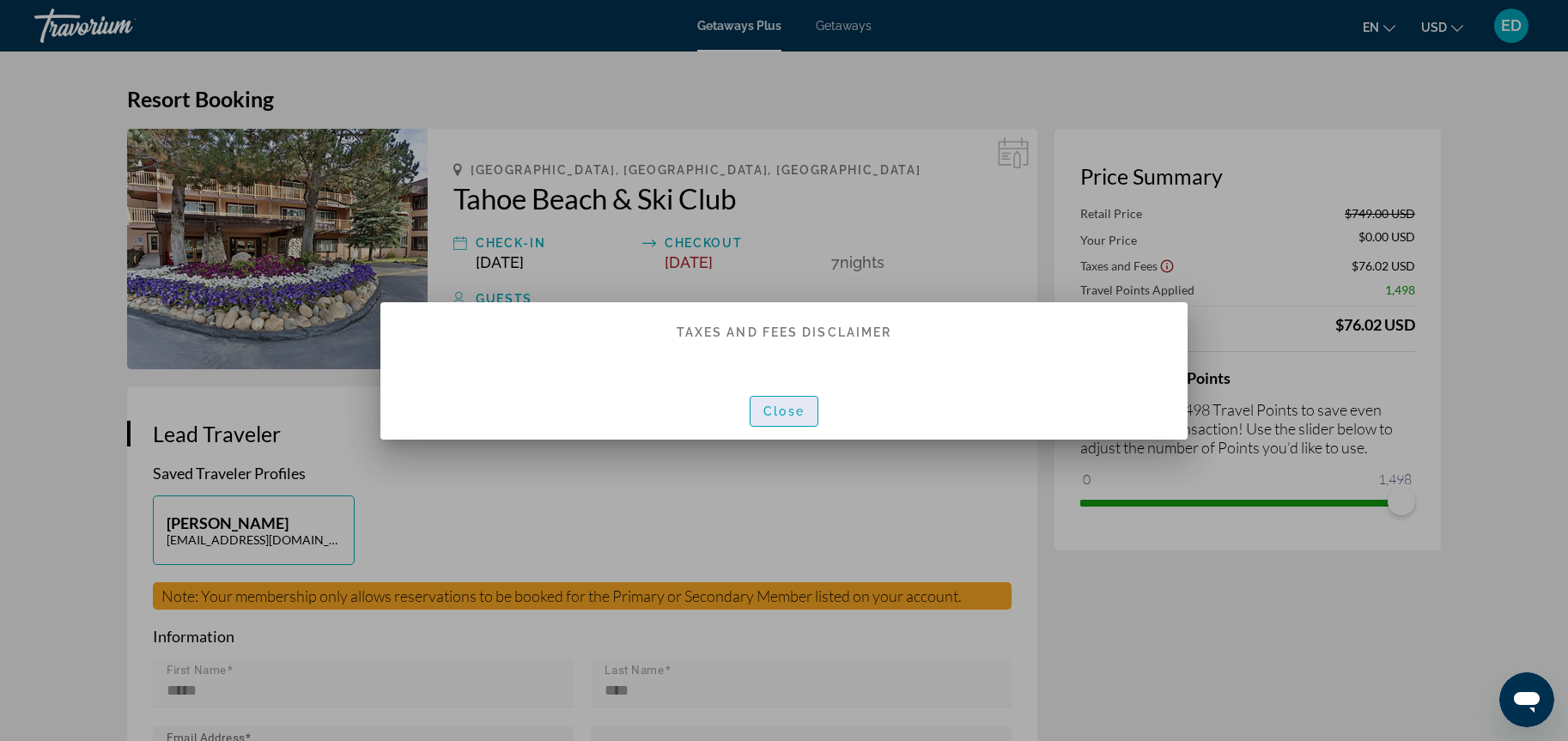
click at [787, 418] on span "button" at bounding box center [784, 411] width 67 height 41
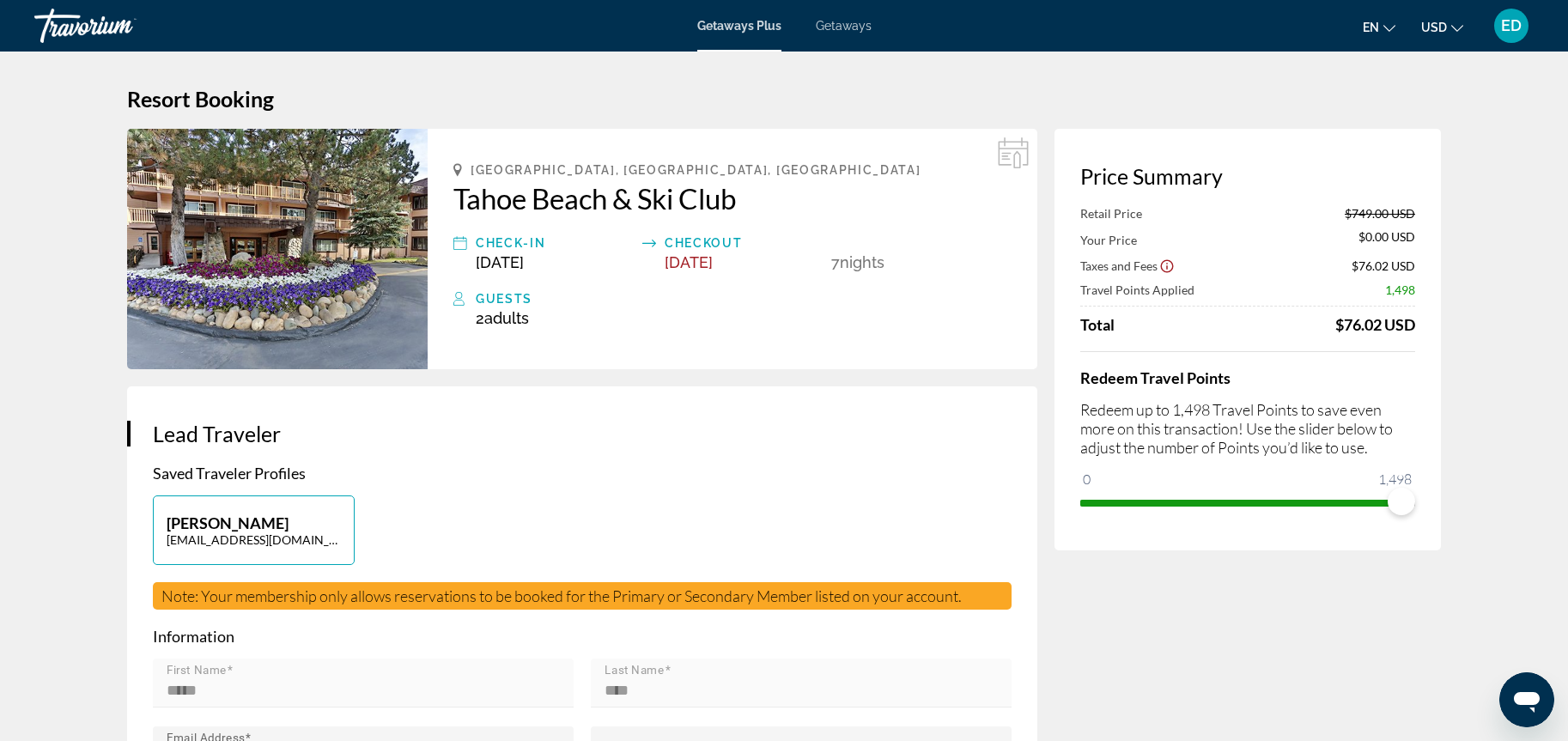
click at [87, 26] on div "Travorium" at bounding box center [120, 26] width 171 height 45
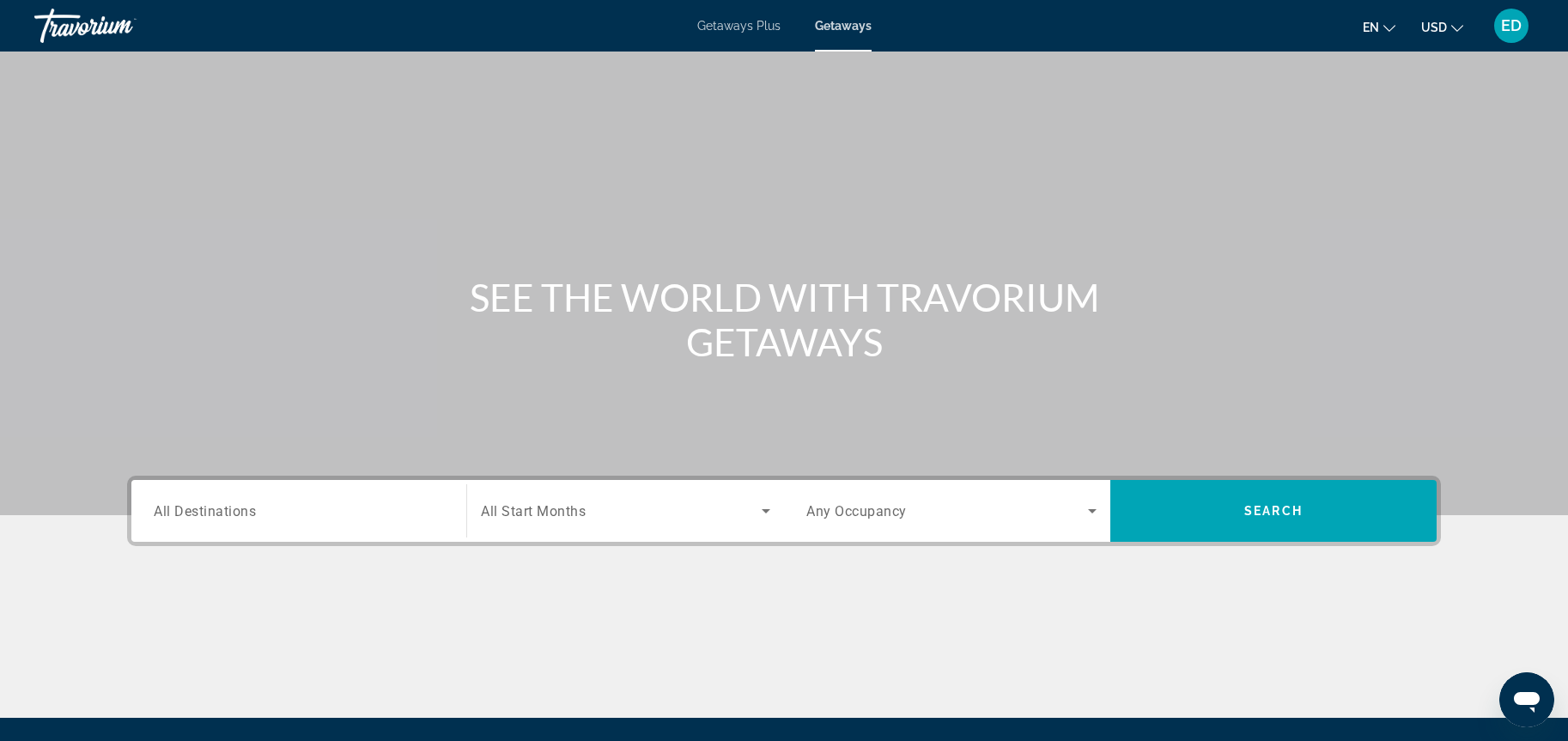
click at [96, 34] on div "Travorium" at bounding box center [120, 26] width 171 height 45
click at [270, 513] on input "Destination All Destinations" at bounding box center [298, 512] width 290 height 21
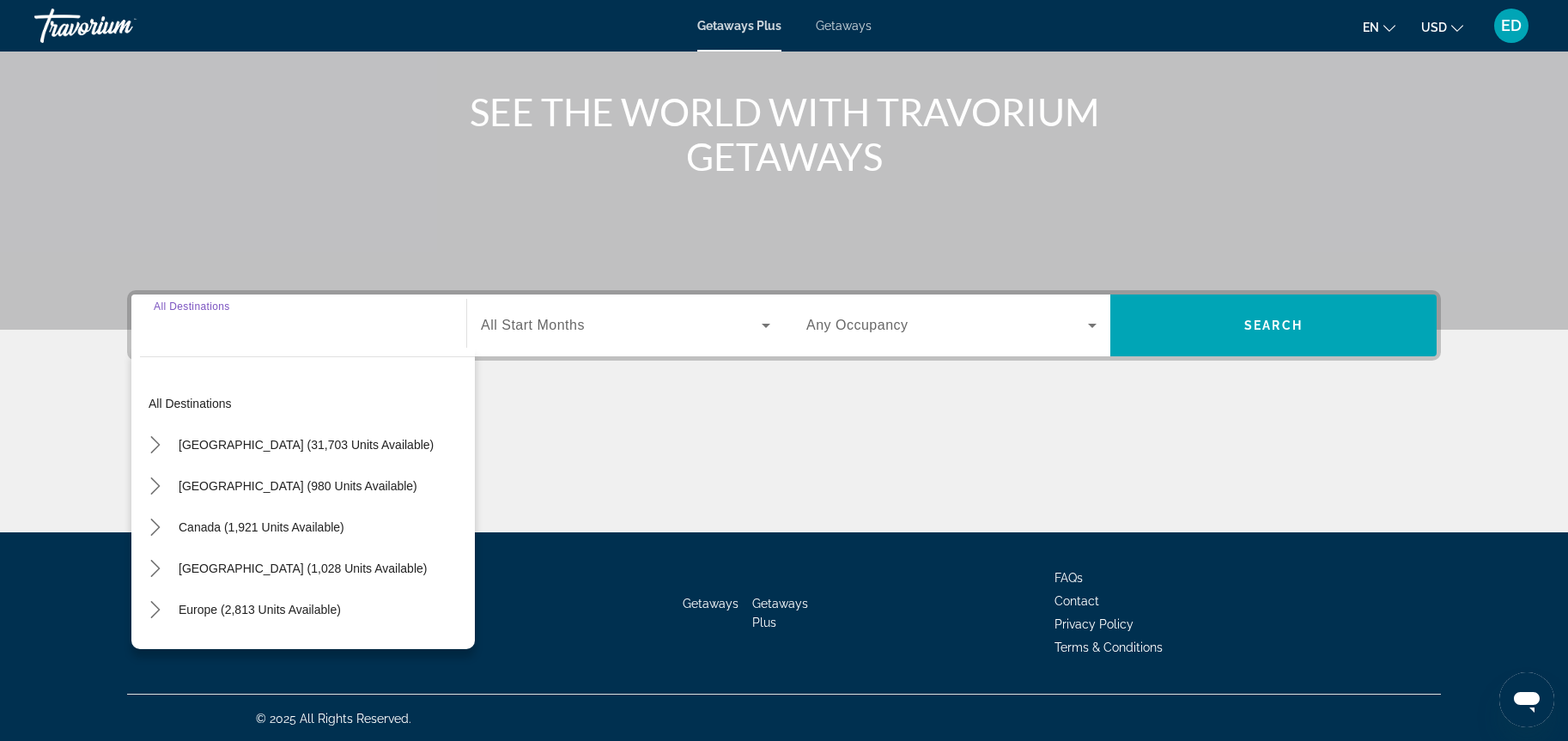
scroll to position [187, 0]
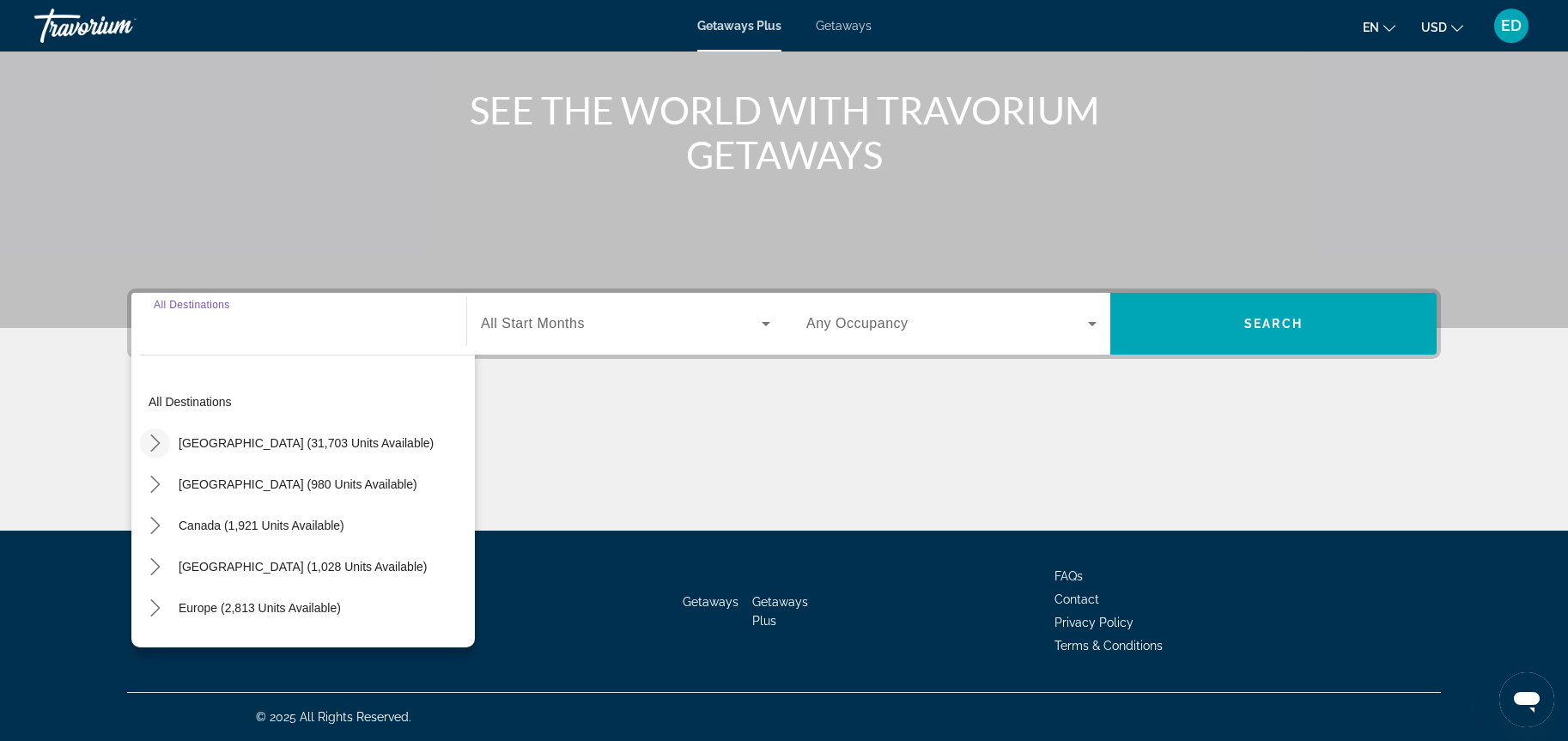
click at [155, 443] on icon "Toggle United States (31,703 units available) submenu" at bounding box center [155, 443] width 17 height 17
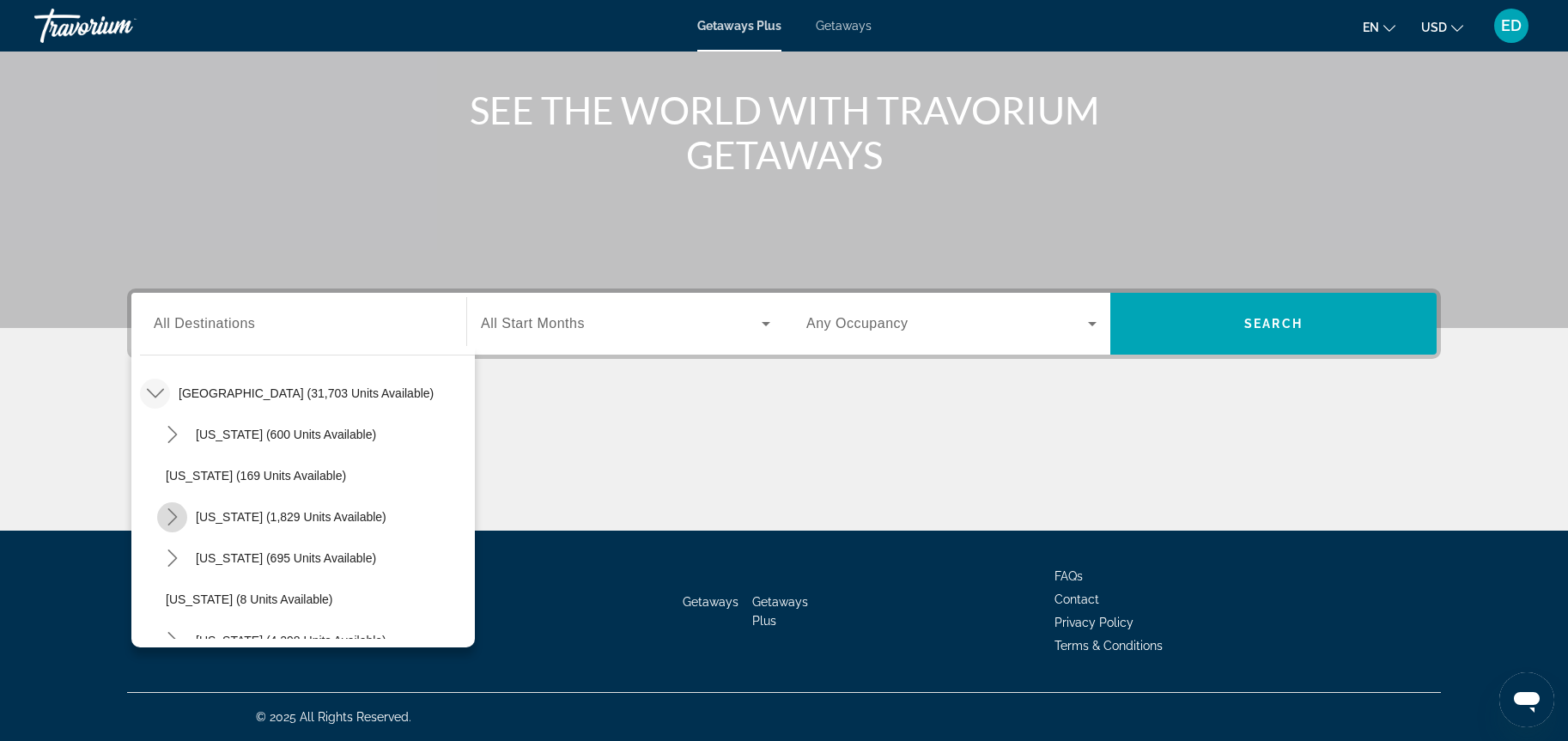
click at [175, 517] on icon "Toggle California (1,829 units available) submenu" at bounding box center [172, 517] width 9 height 17
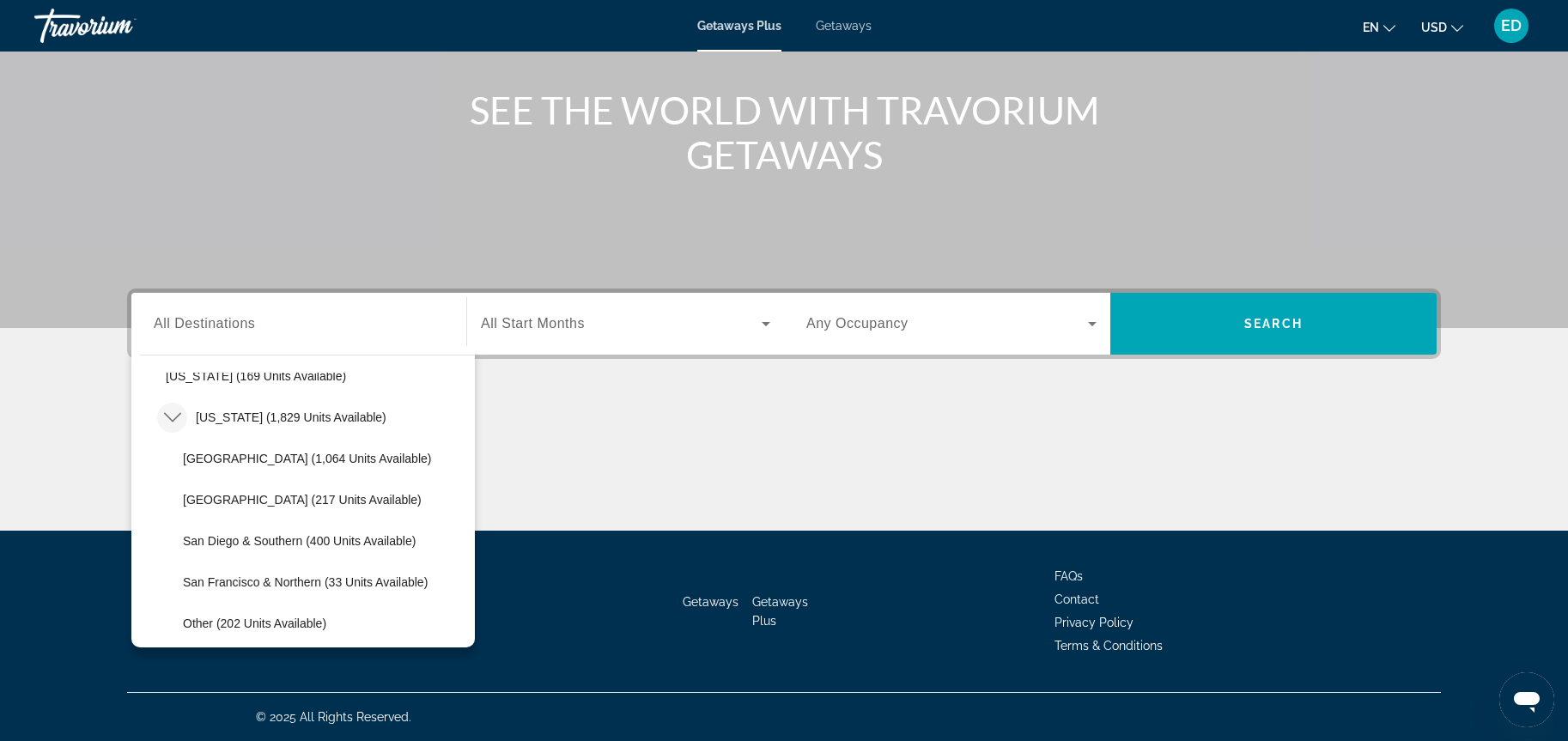
scroll to position [187, 0]
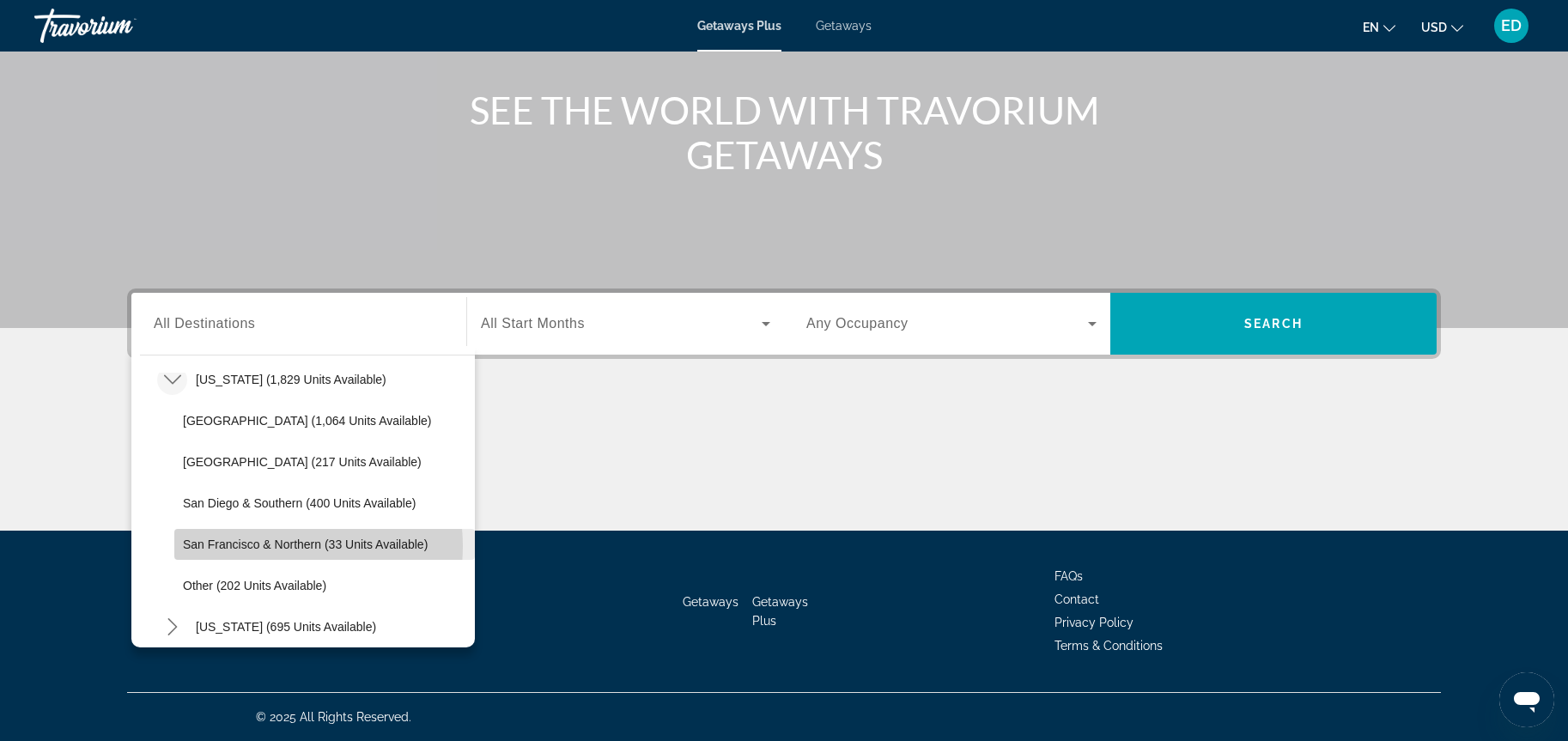
click at [278, 547] on span "San Francisco & Northern (33 units available)" at bounding box center [305, 544] width 244 height 14
type input "**********"
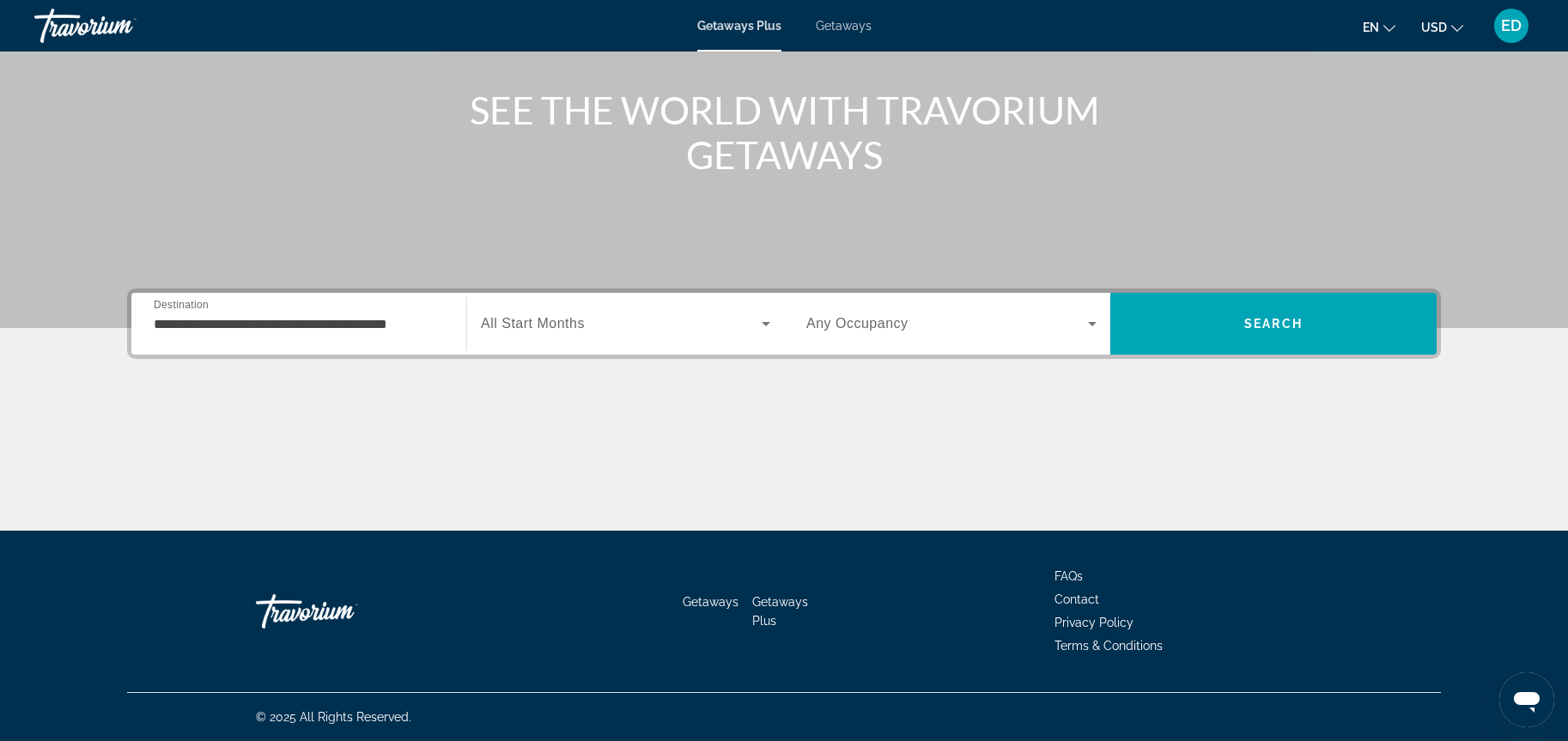
click at [547, 327] on span "All Start Months" at bounding box center [533, 323] width 104 height 15
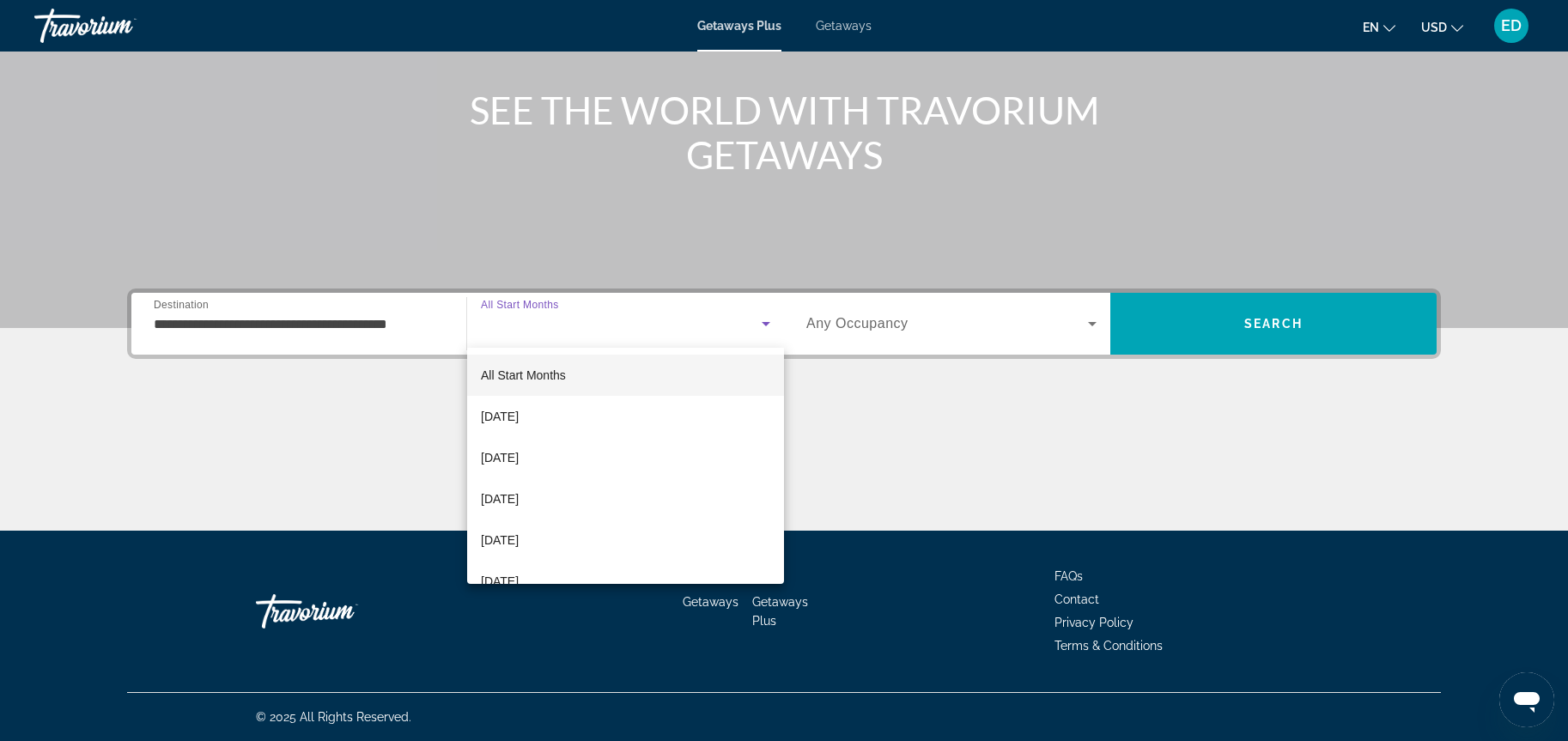
click at [1266, 332] on div at bounding box center [784, 370] width 1568 height 741
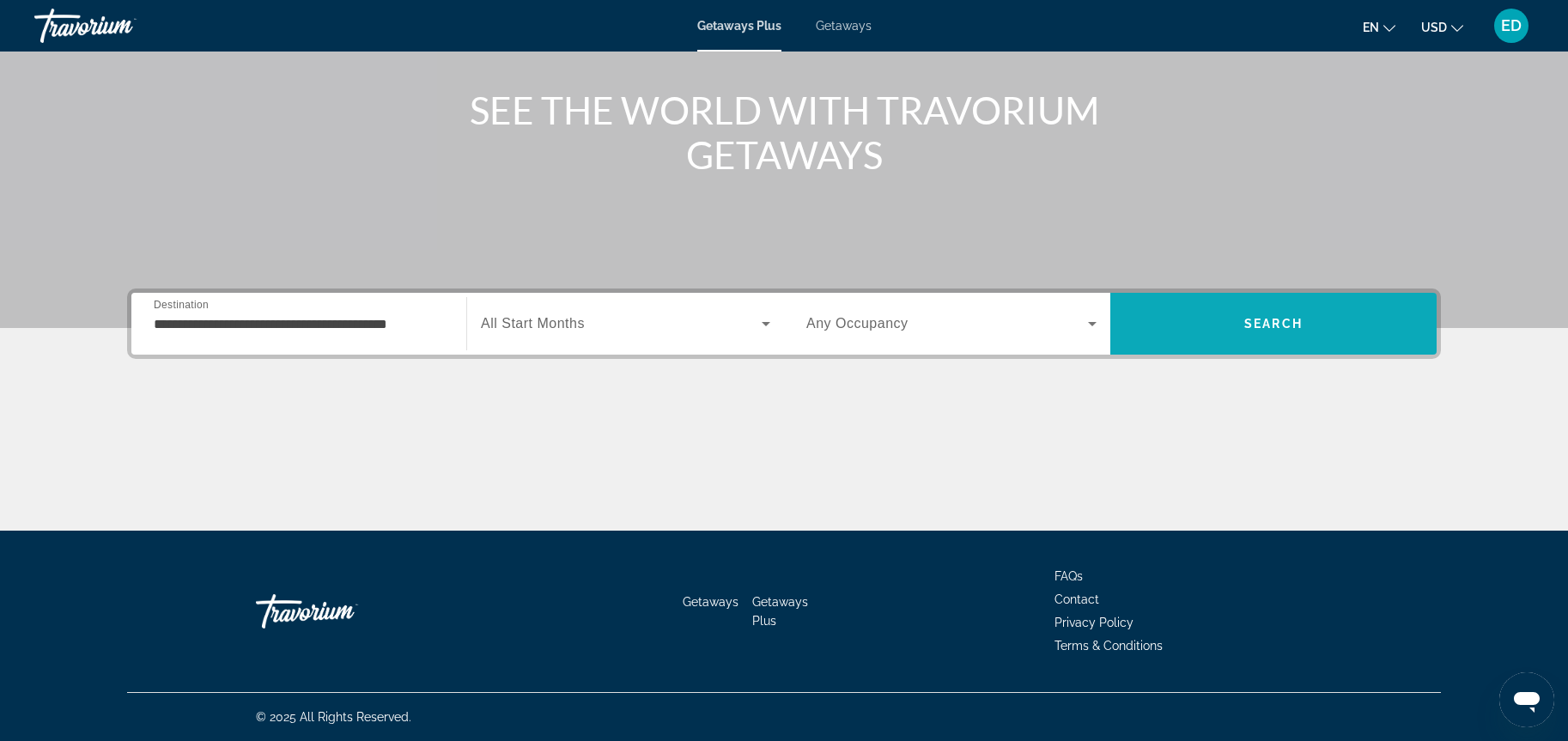
click at [1269, 332] on span "Search" at bounding box center [1273, 323] width 327 height 41
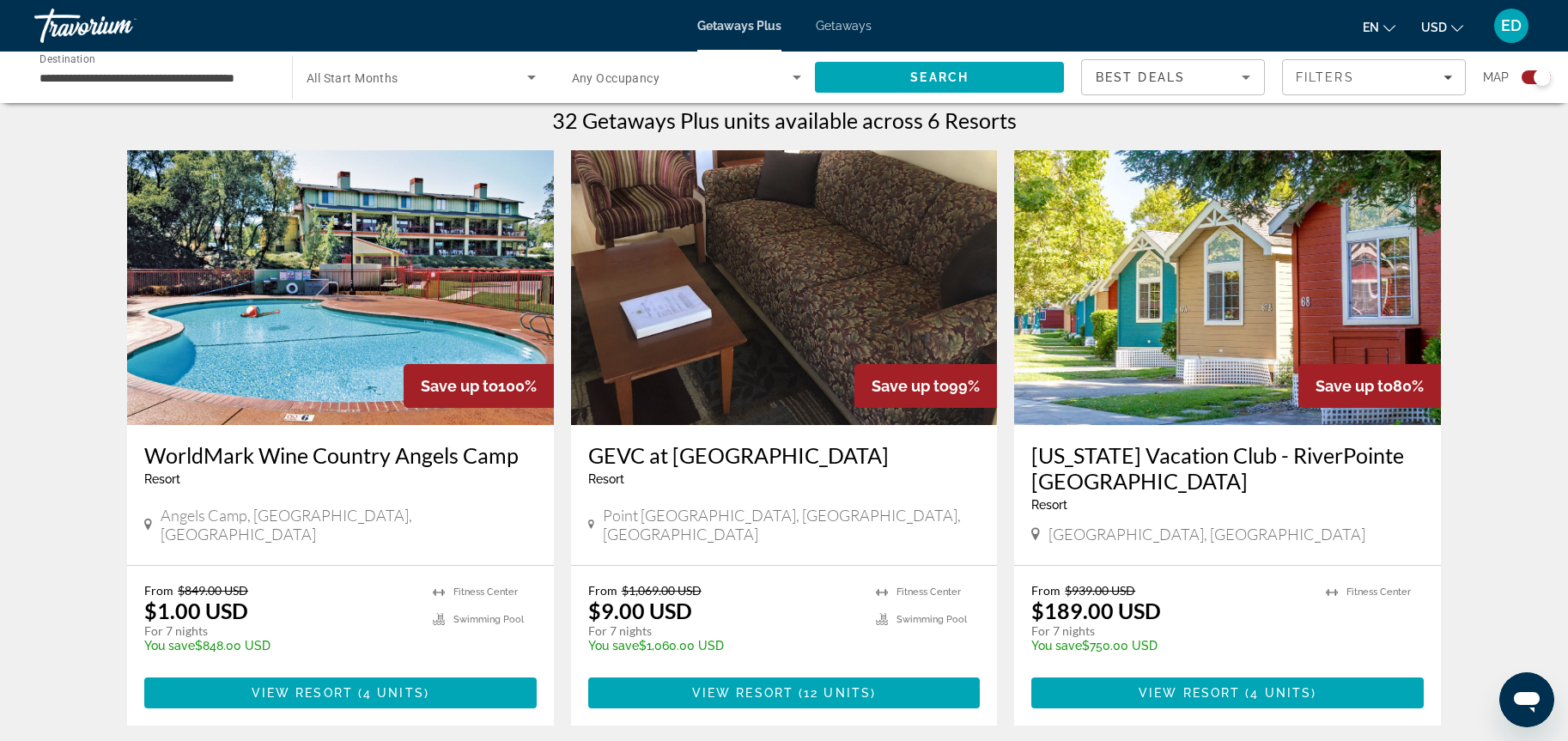
scroll to position [547, 0]
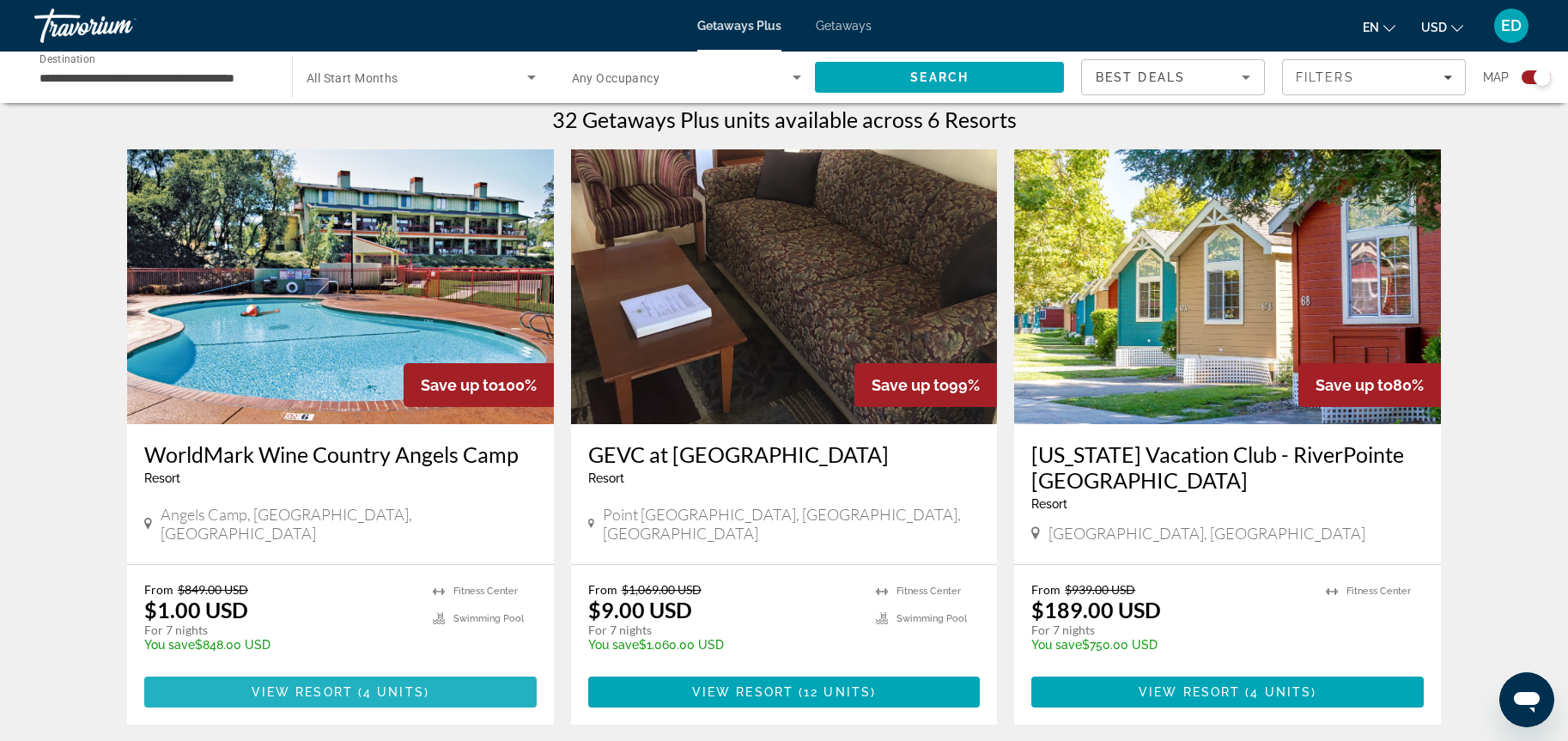
click at [353, 695] on span "Main content" at bounding box center [356, 692] width 5 height 14
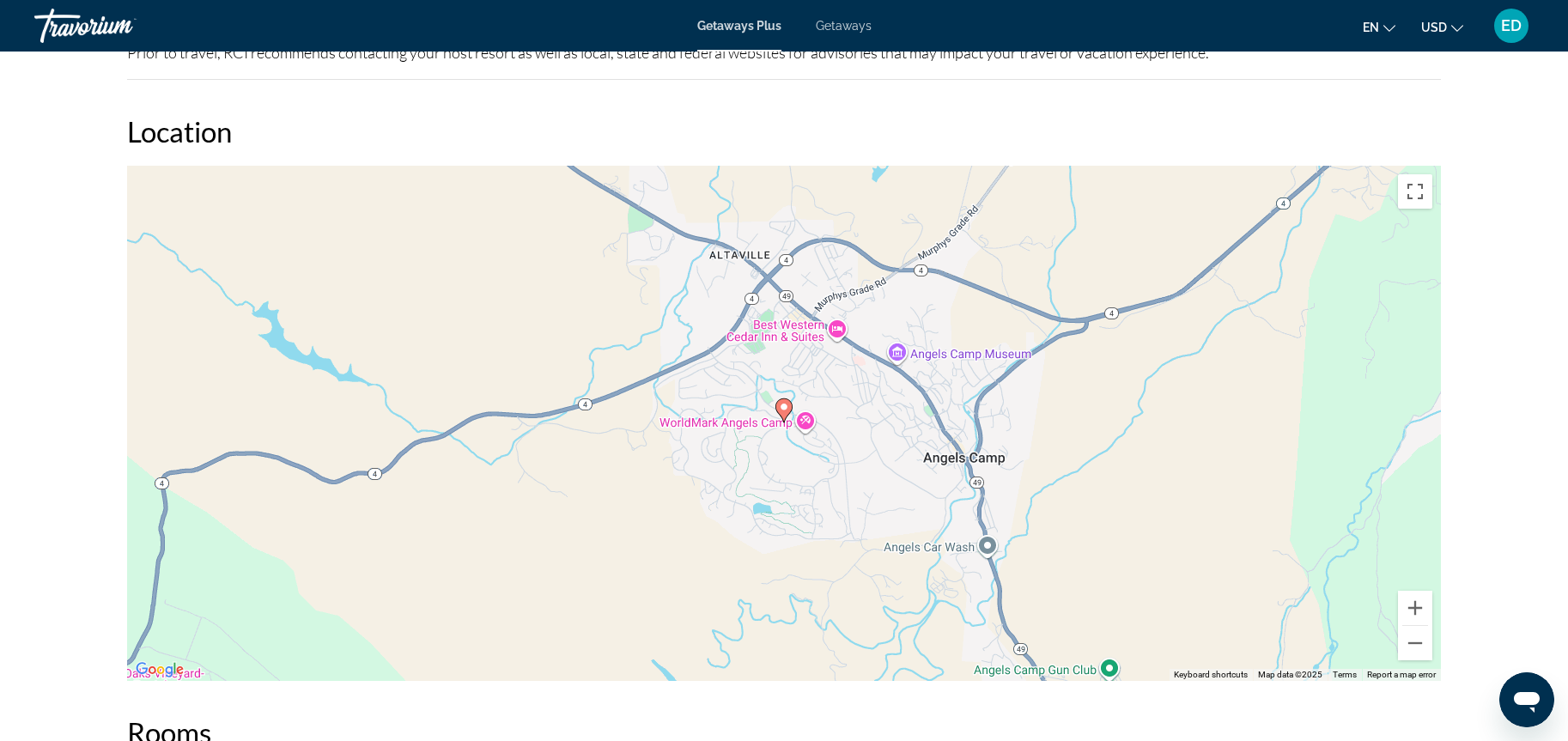
scroll to position [2518, 0]
click at [1530, 697] on icon "Open messaging window" at bounding box center [1526, 703] width 26 height 21
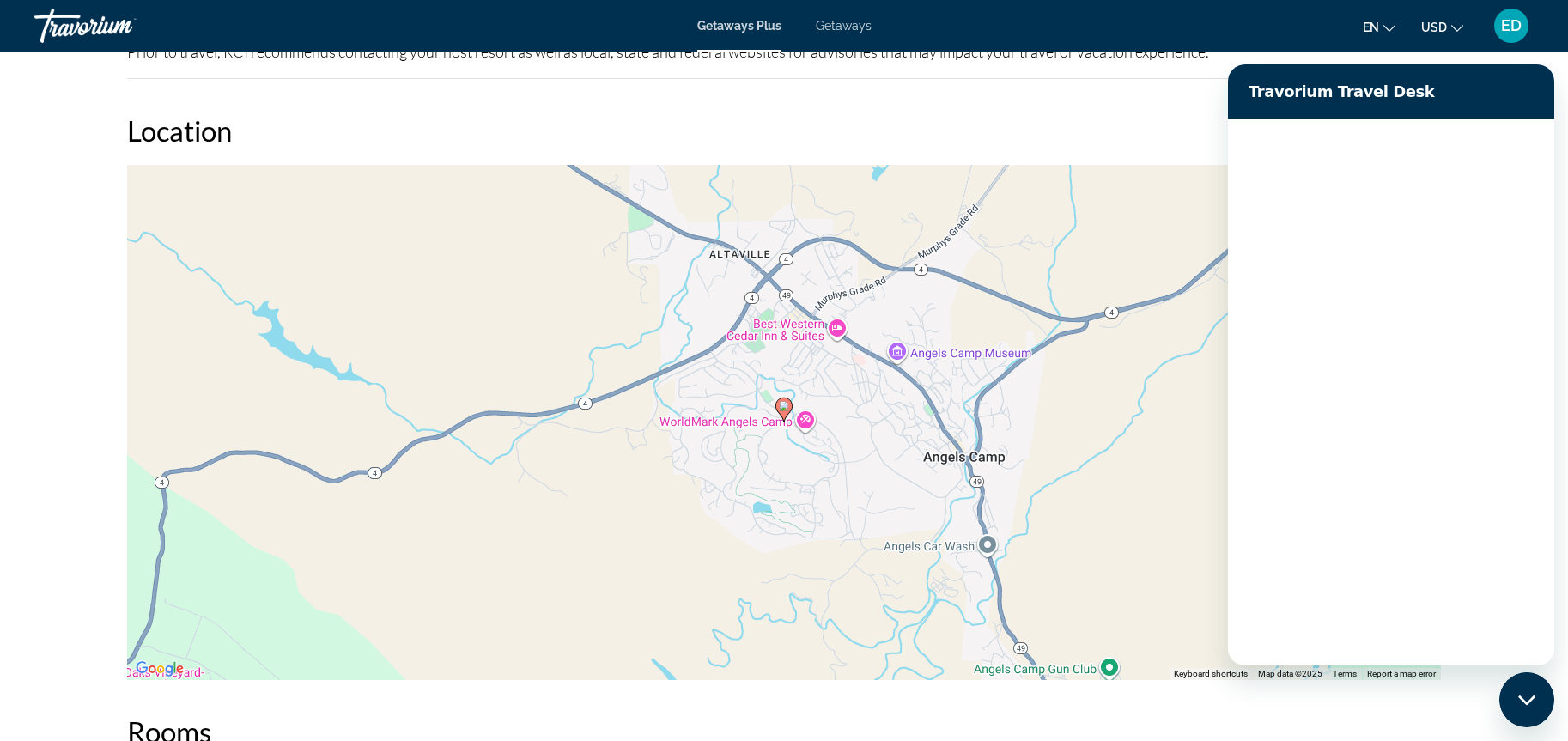
scroll to position [0, 0]
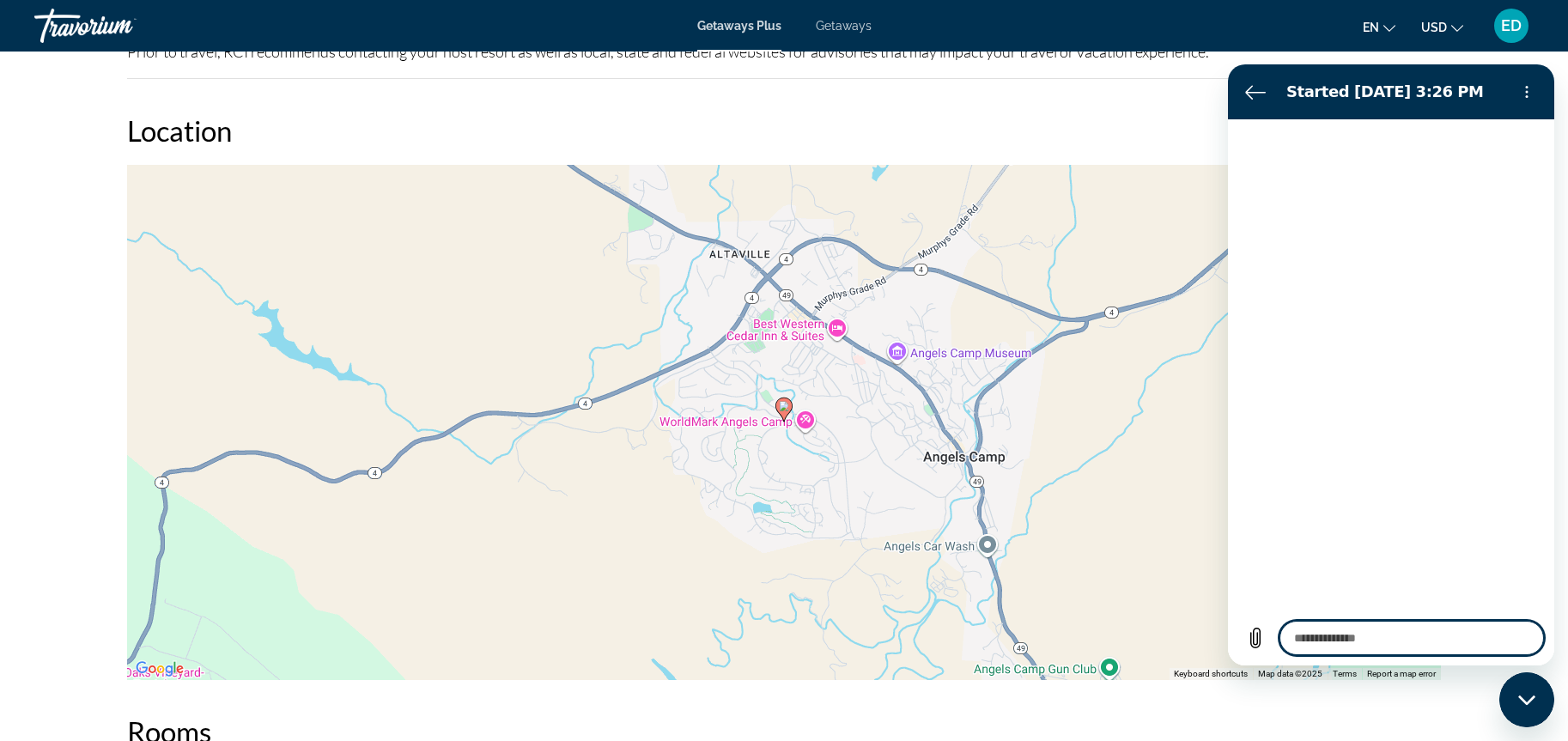
type textarea "*"
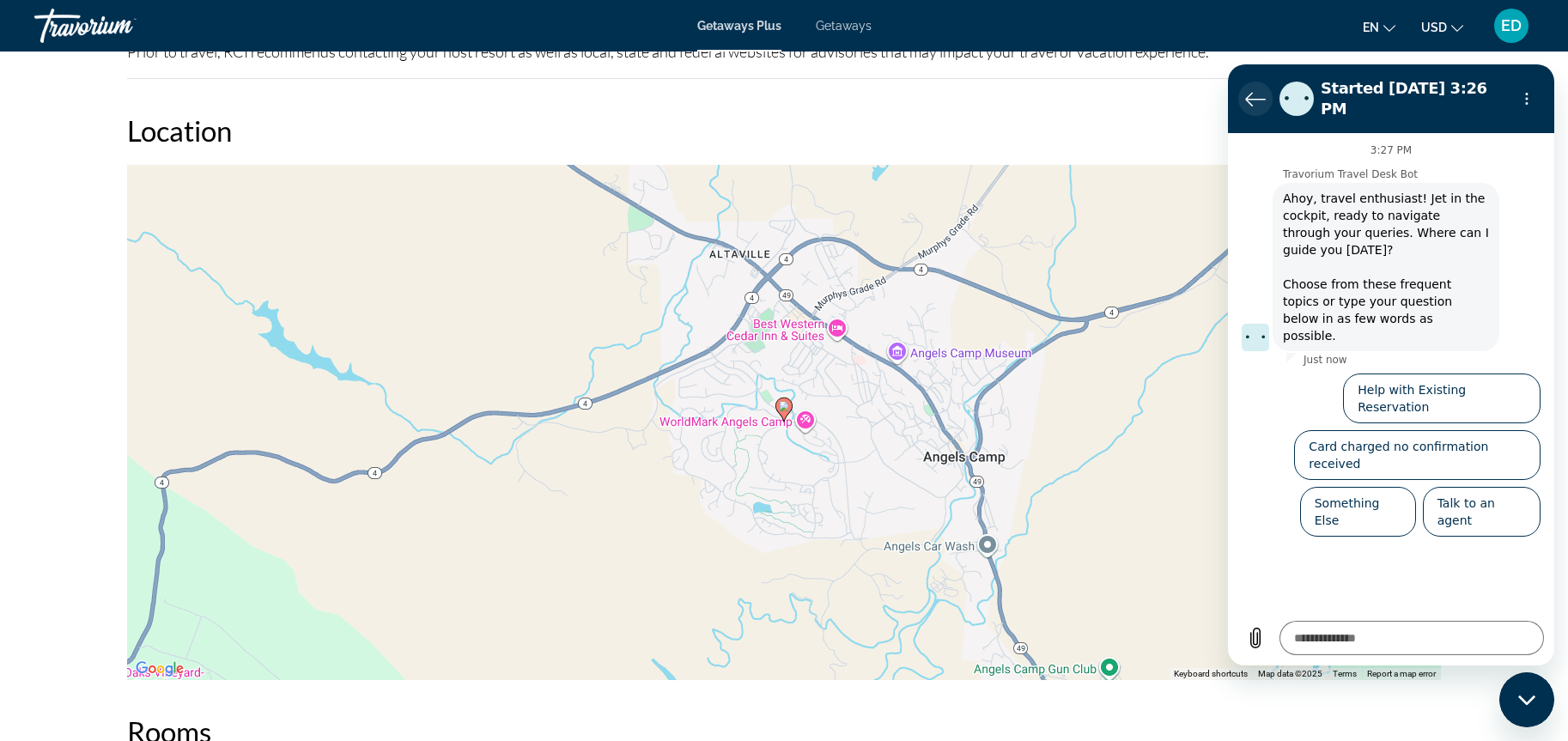
click at [1254, 94] on icon "Back to the conversation list" at bounding box center [1255, 99] width 21 height 21
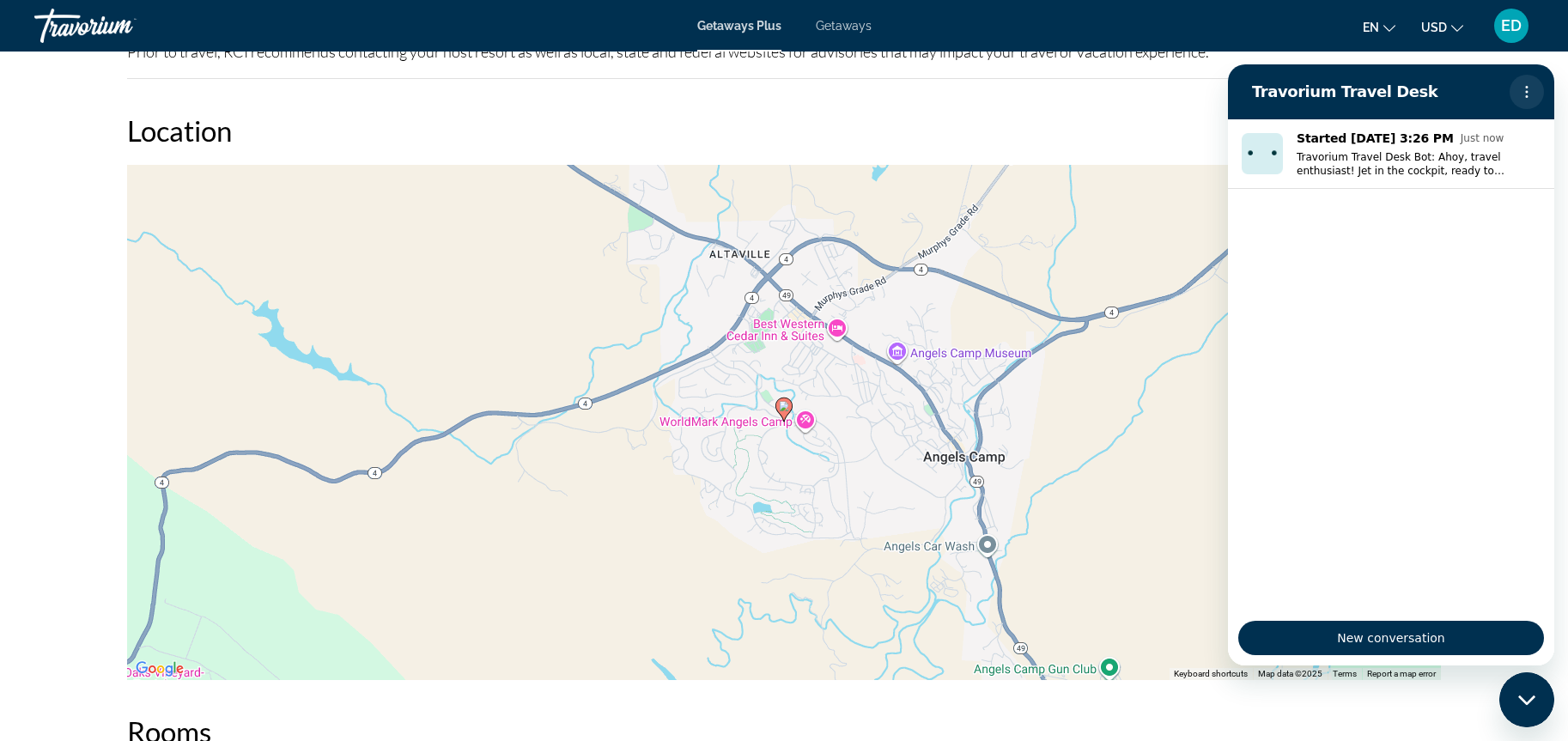
click at [1529, 96] on icon "Options menu" at bounding box center [1526, 91] width 14 height 14
click at [1113, 113] on h2 "Location" at bounding box center [784, 130] width 1314 height 35
click at [1525, 696] on icon "Close messaging window" at bounding box center [1527, 700] width 18 height 11
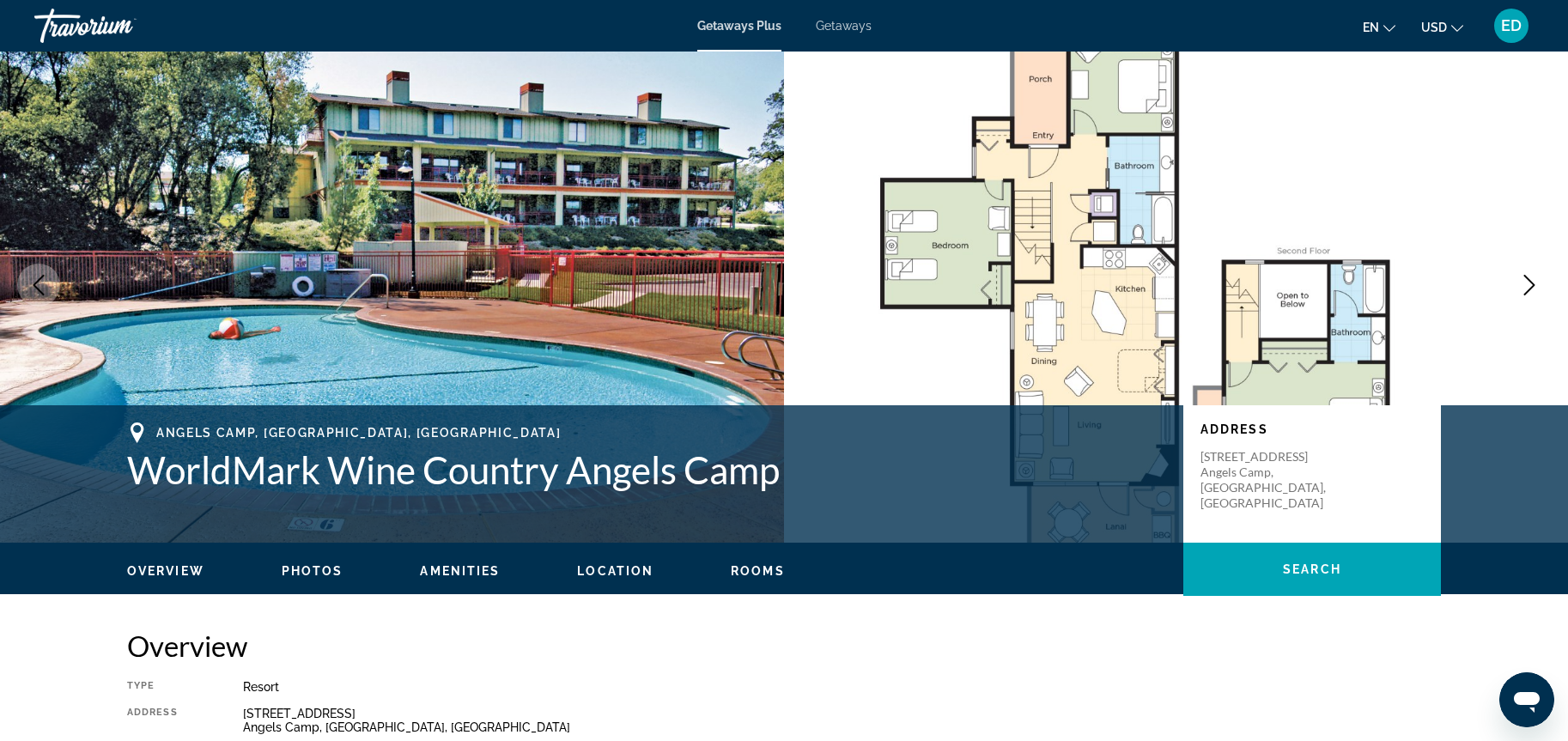
scroll to position [370, 0]
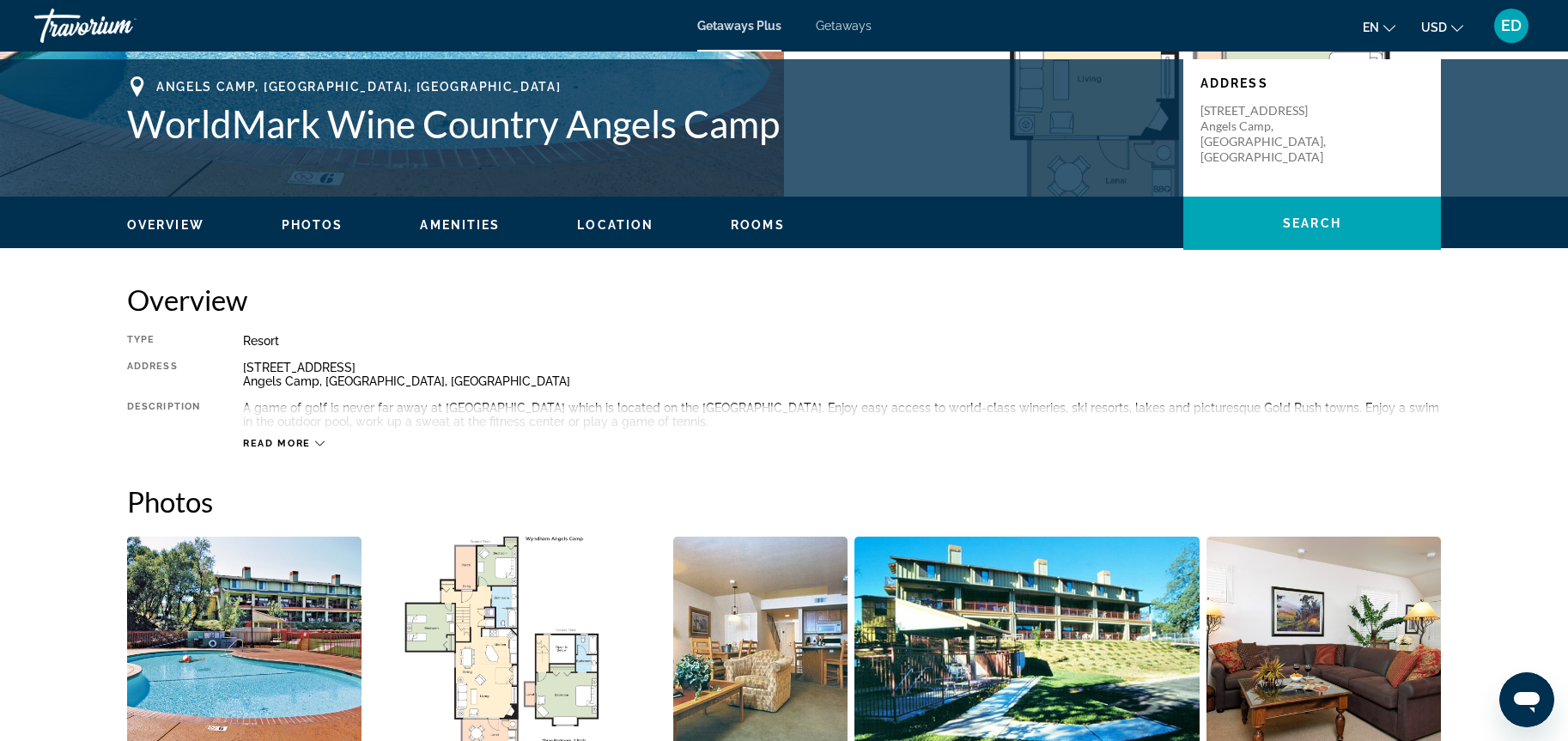
click at [318, 444] on icon "Main content" at bounding box center [319, 444] width 9 height 9
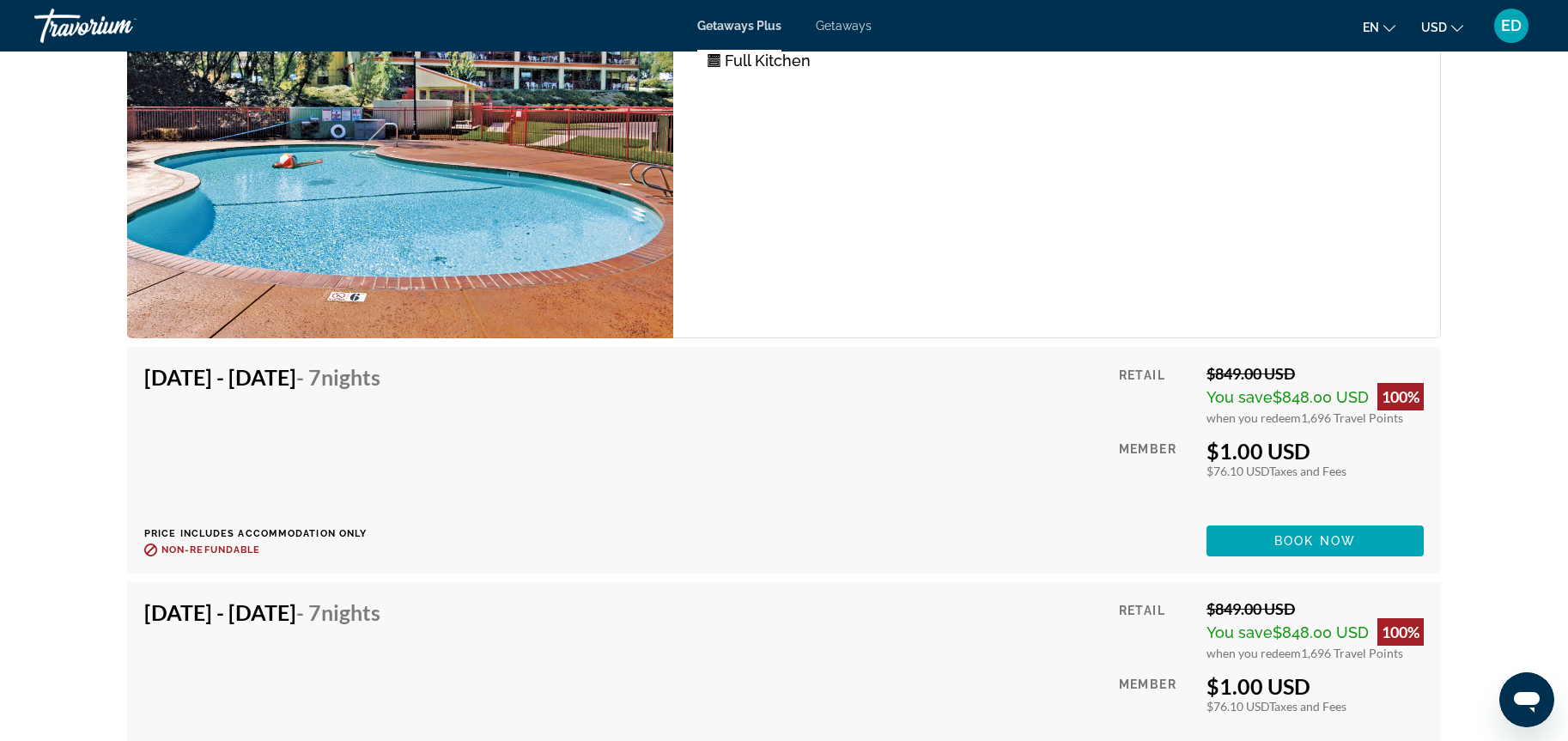
scroll to position [3434, 0]
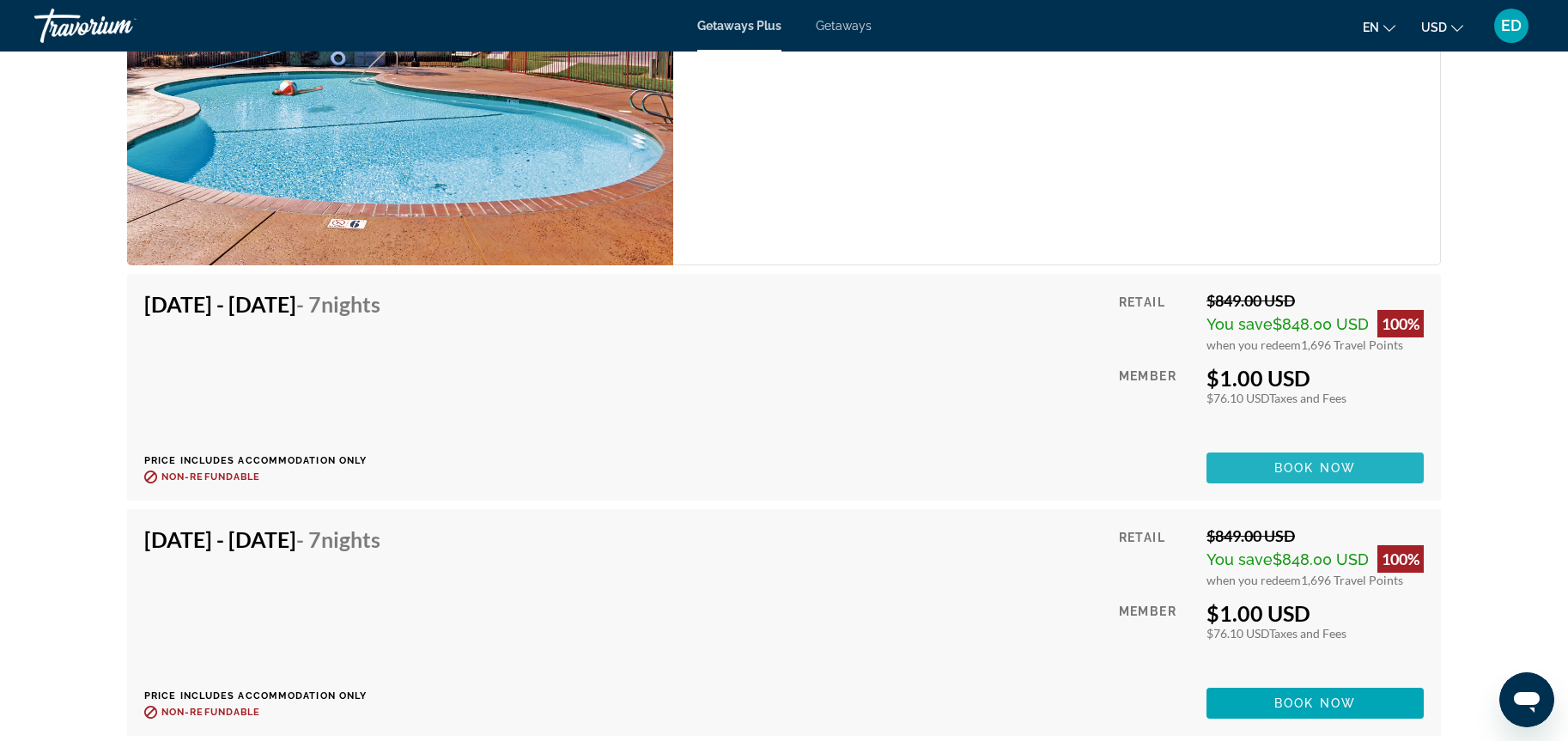
click at [1291, 461] on span "Book now" at bounding box center [1314, 467] width 81 height 14
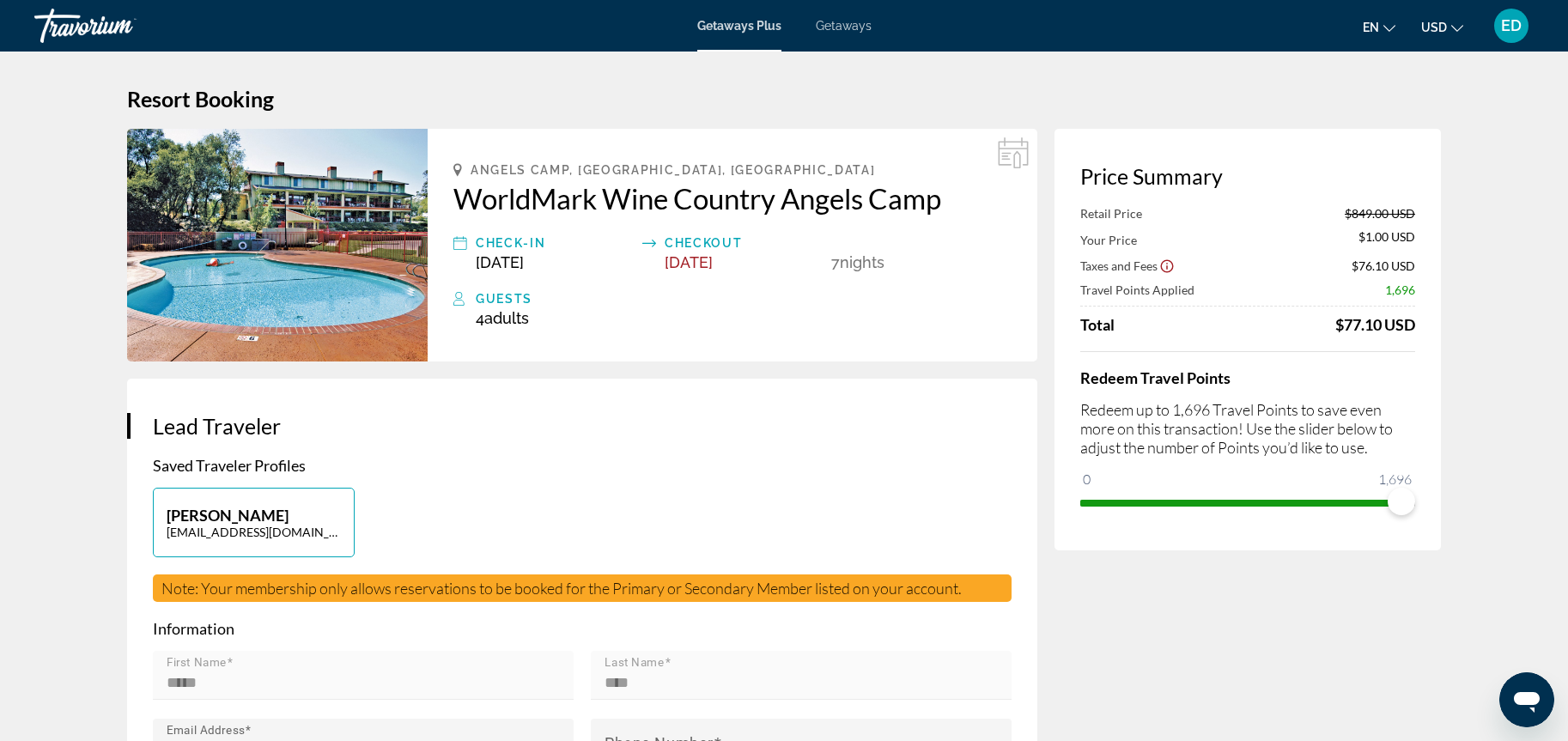
click at [1508, 28] on span "ED" at bounding box center [1511, 26] width 21 height 17
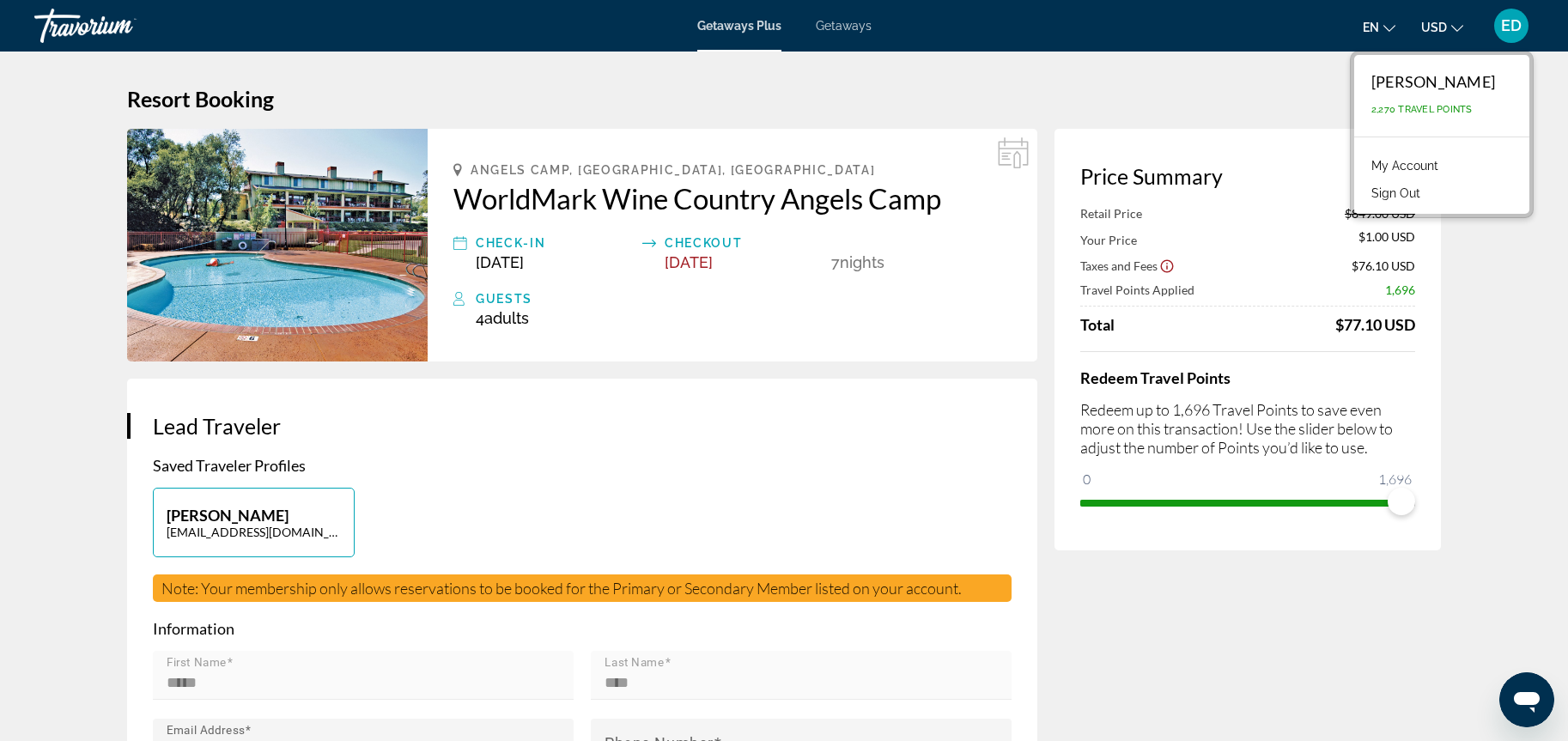
click at [68, 23] on div "Travorium" at bounding box center [120, 26] width 171 height 45
